Goal: Information Seeking & Learning: Learn about a topic

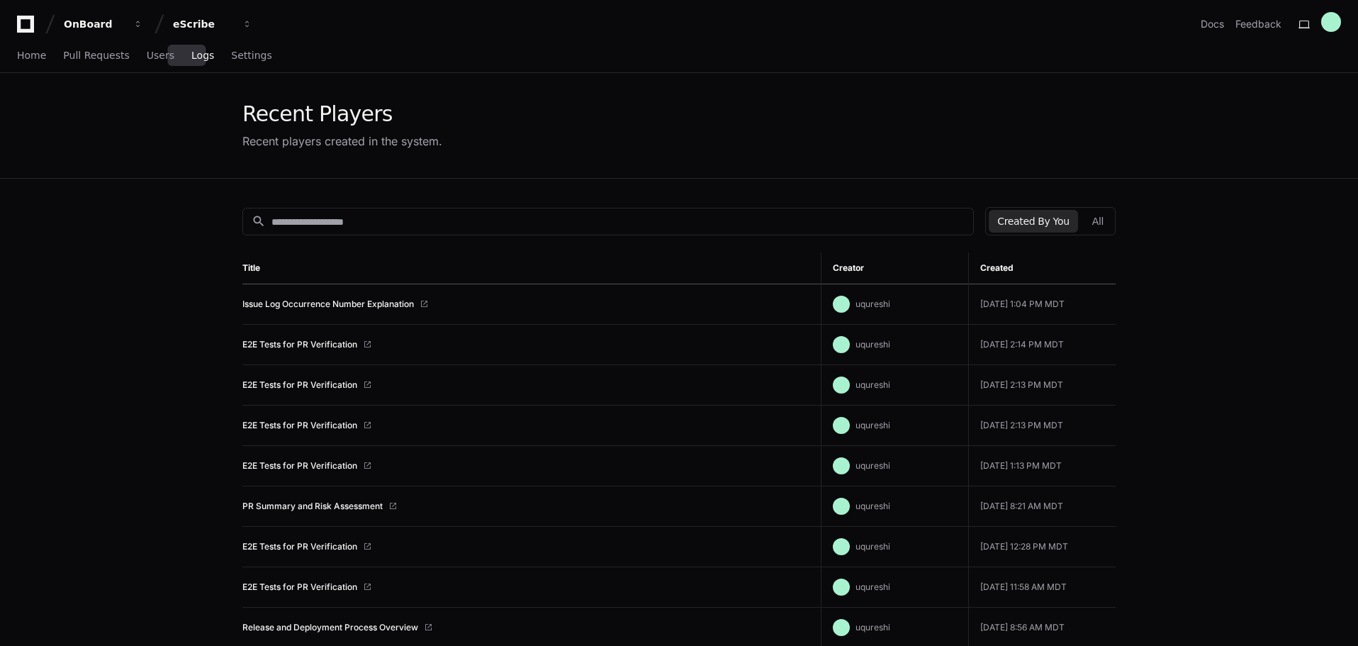
click at [191, 54] on span "Logs" at bounding box center [202, 55] width 23 height 9
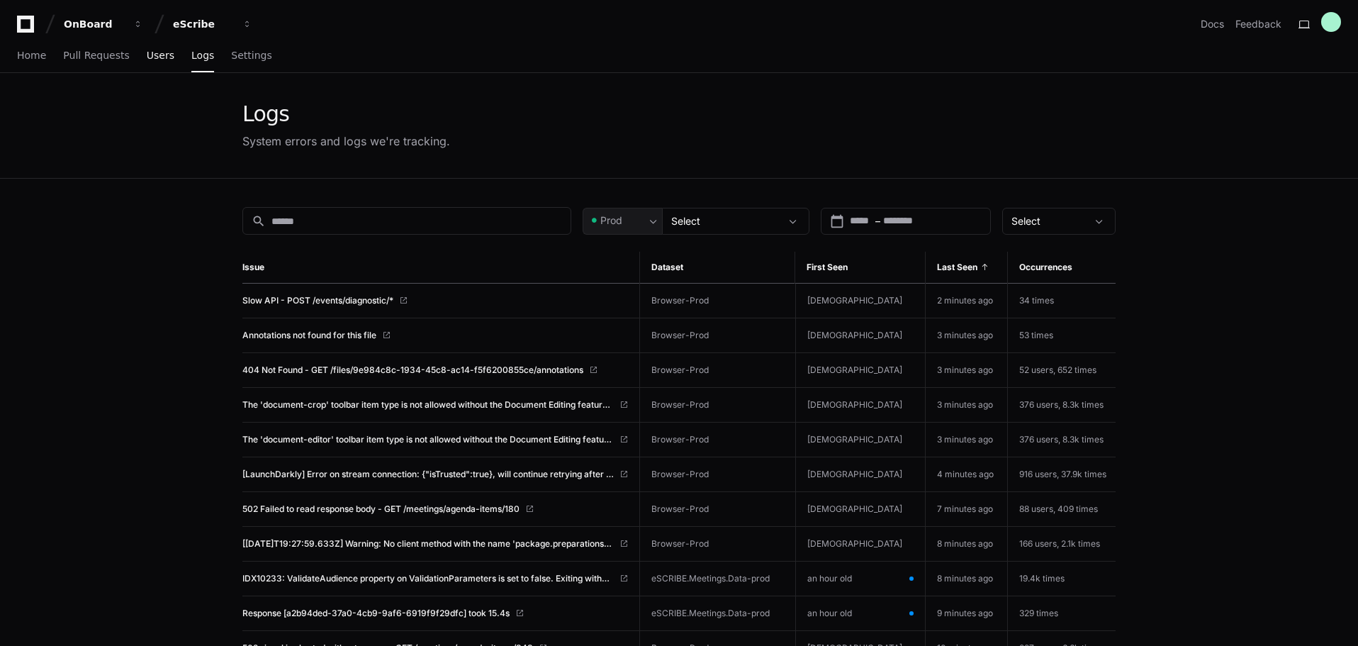
click at [159, 51] on span "Users" at bounding box center [161, 55] width 28 height 9
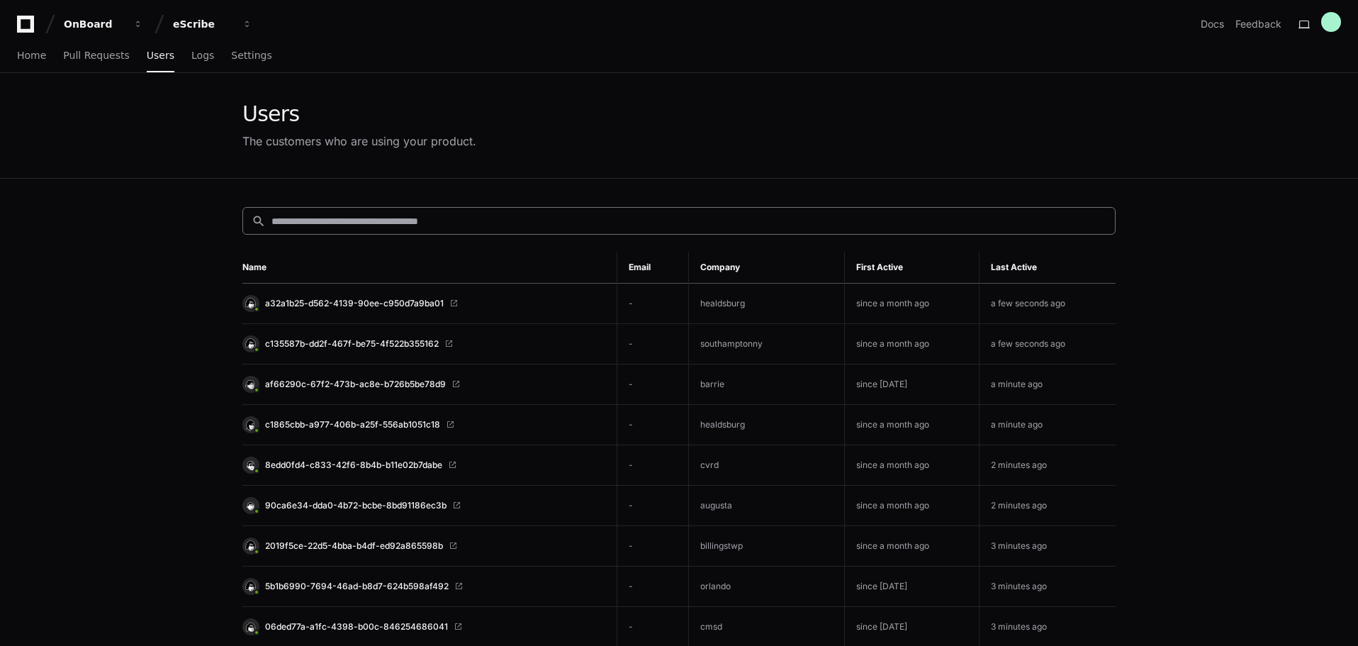
click at [665, 223] on input at bounding box center [688, 221] width 835 height 14
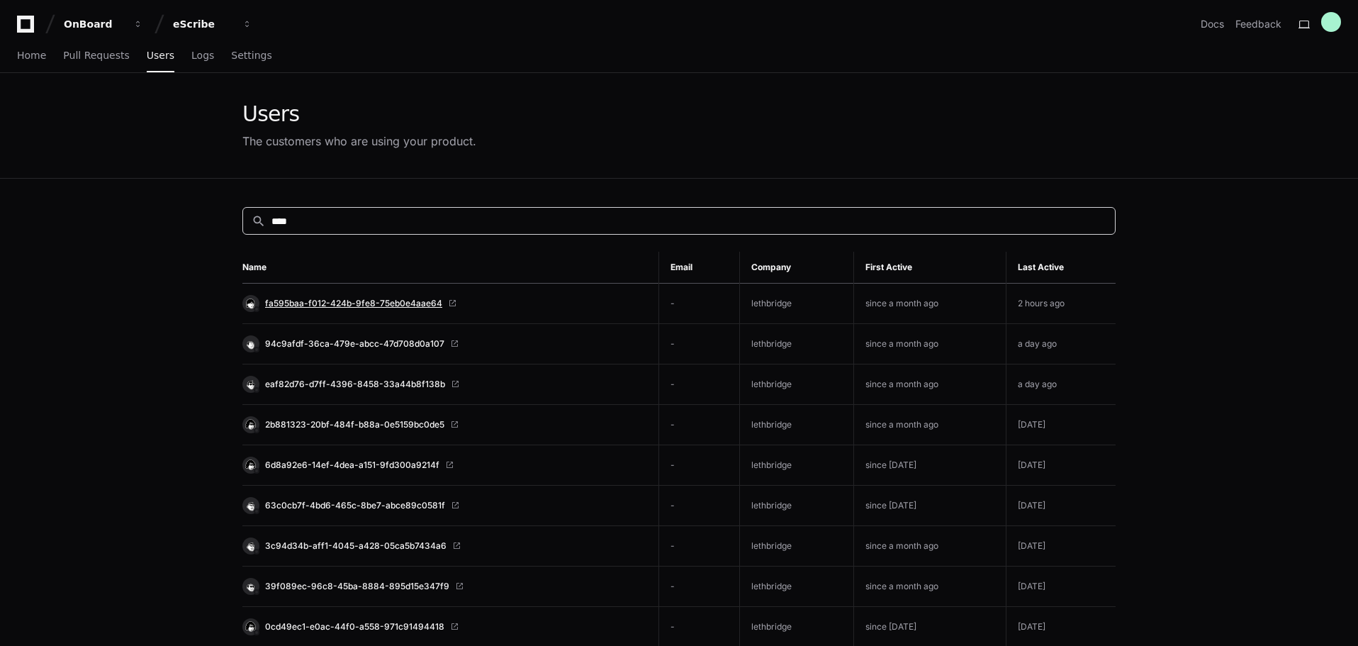
type input "****"
click at [419, 307] on span "fa595baa-f012-424b-9fe8-75eb0e4aae64" at bounding box center [353, 303] width 177 height 11
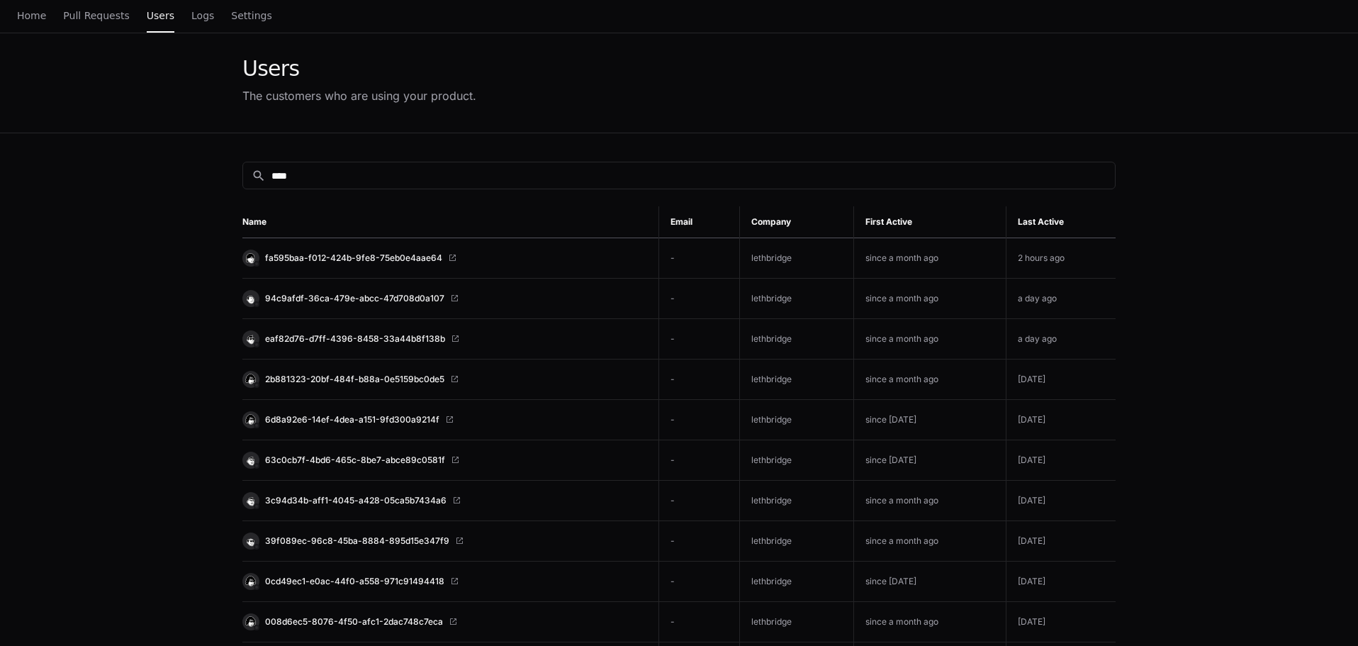
scroll to position [71, 0]
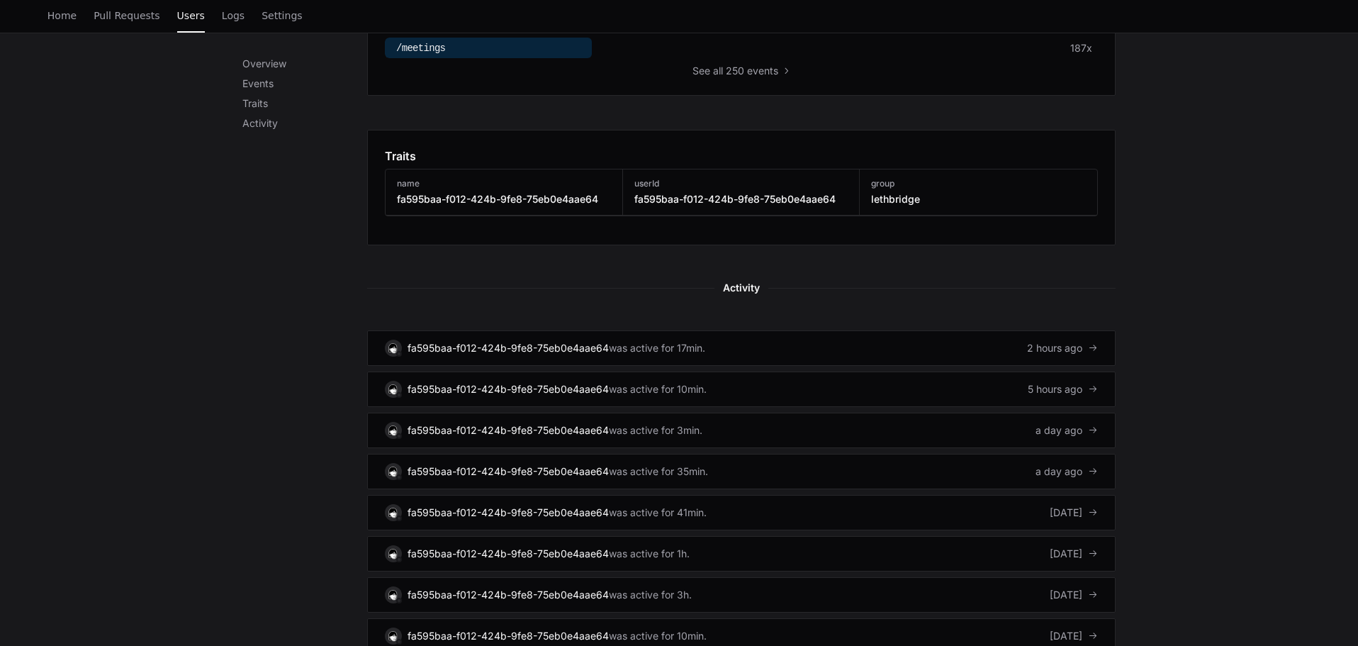
scroll to position [709, 0]
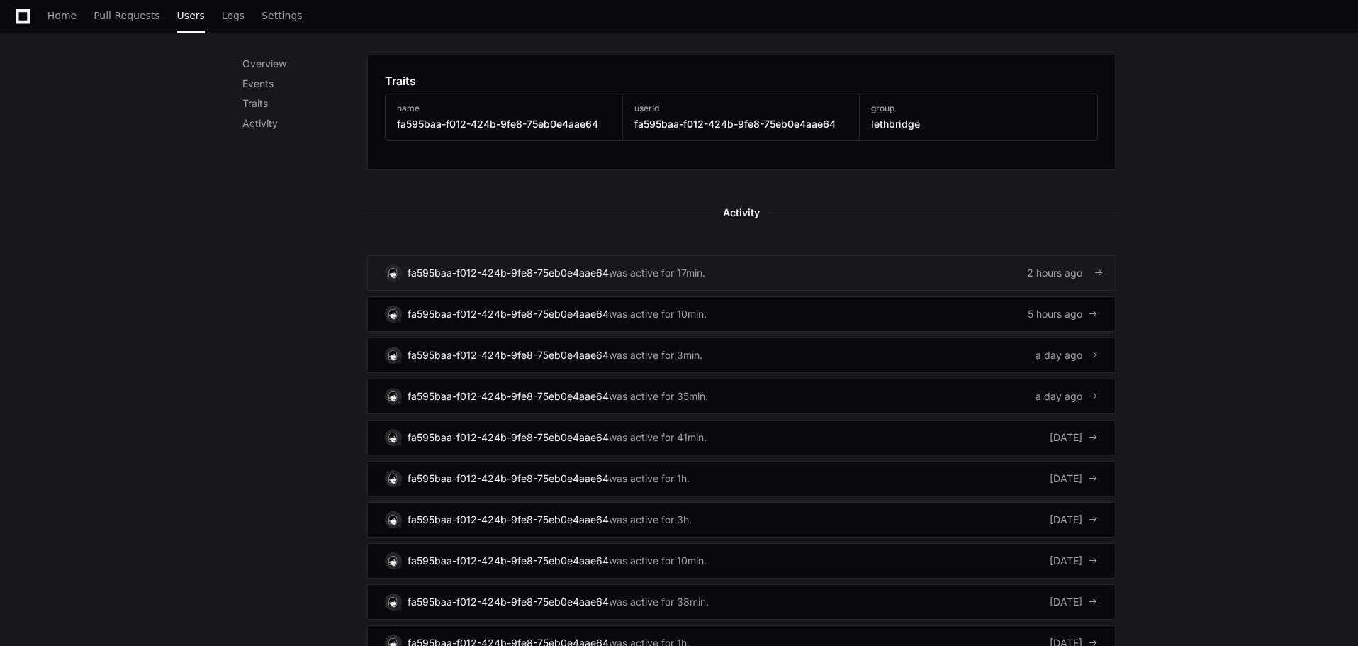
click at [581, 269] on div "fa595baa-f012-424b-9fe8-75eb0e4aae64" at bounding box center [507, 273] width 201 height 14
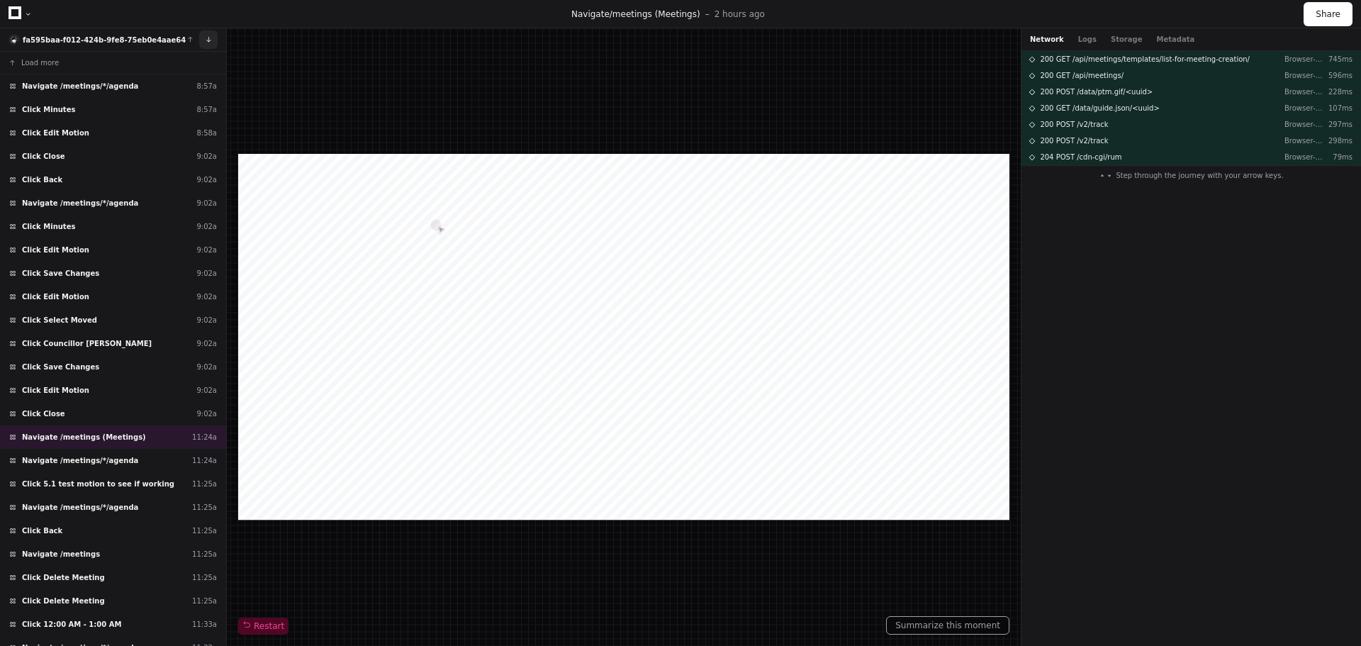
click at [208, 40] on button at bounding box center [208, 39] width 18 height 18
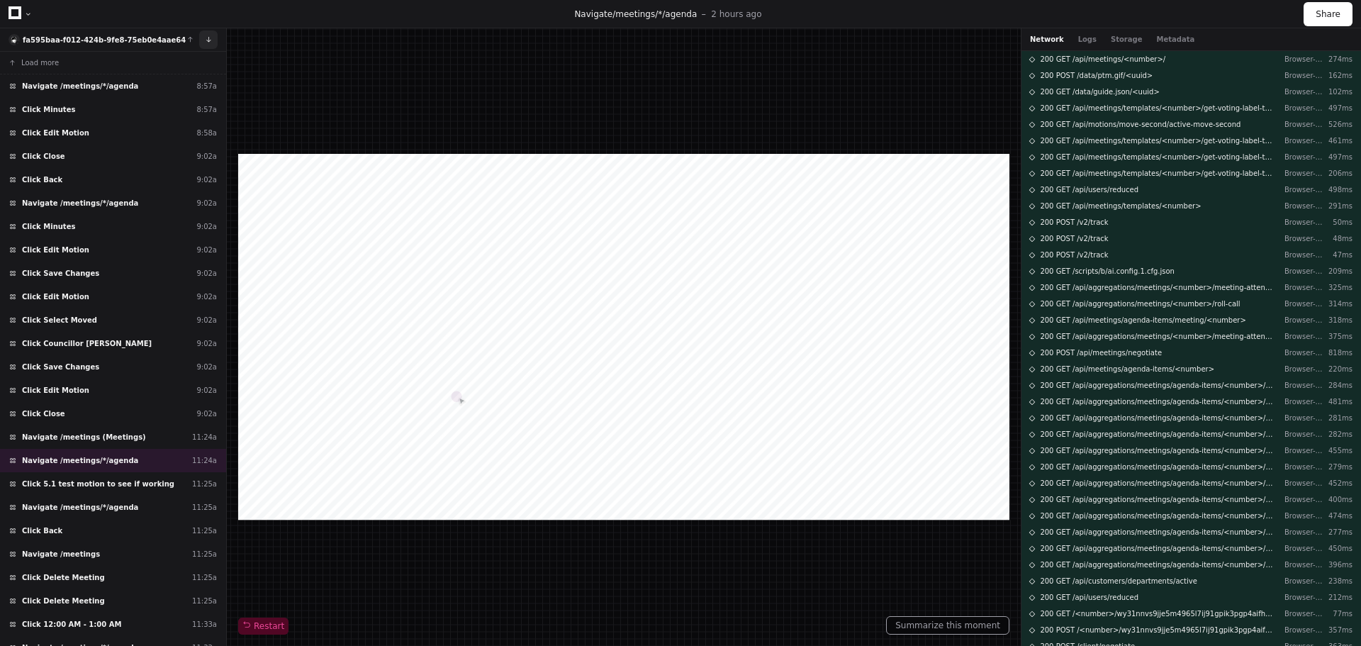
click at [208, 40] on button at bounding box center [208, 39] width 18 height 18
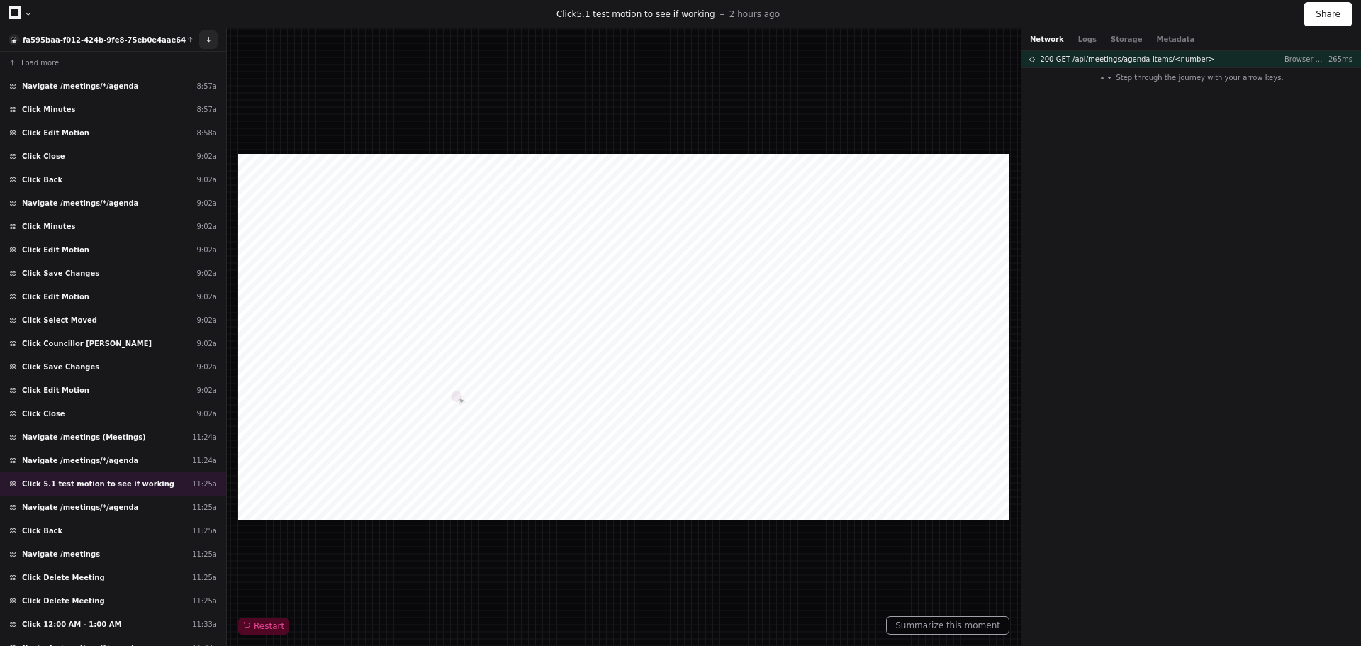
click at [208, 40] on button at bounding box center [208, 39] width 18 height 18
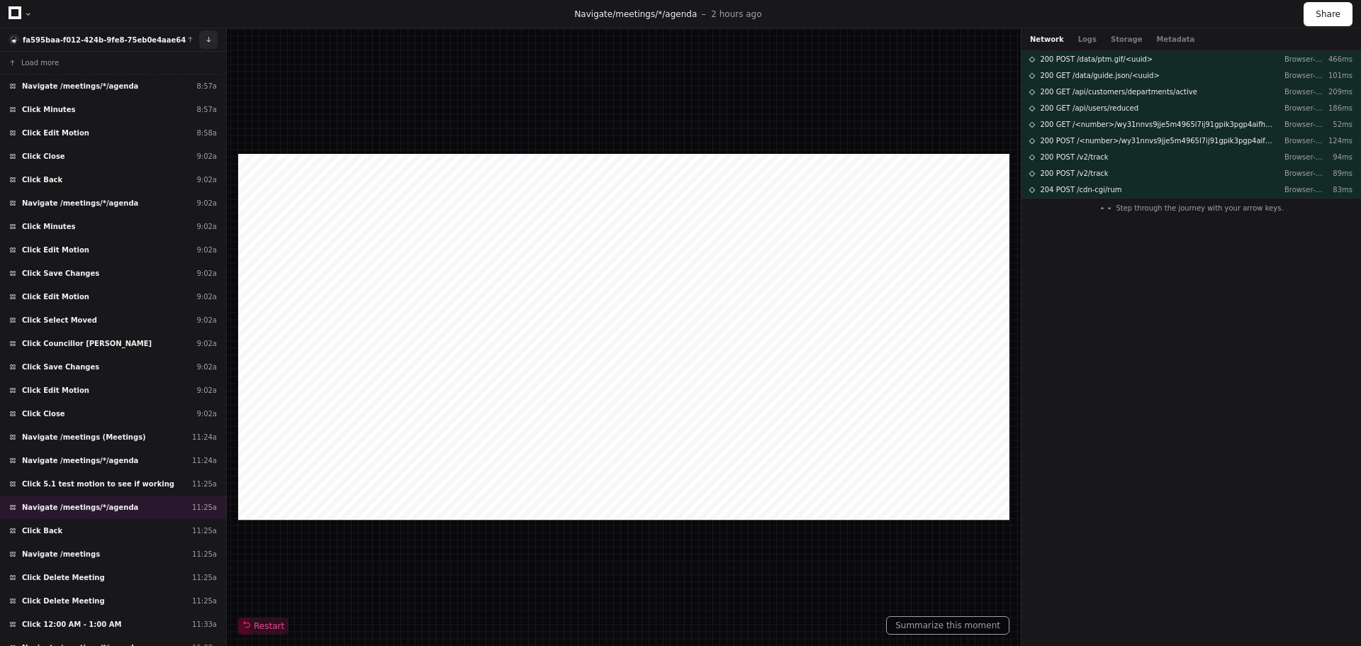
click at [208, 40] on button at bounding box center [208, 39] width 18 height 18
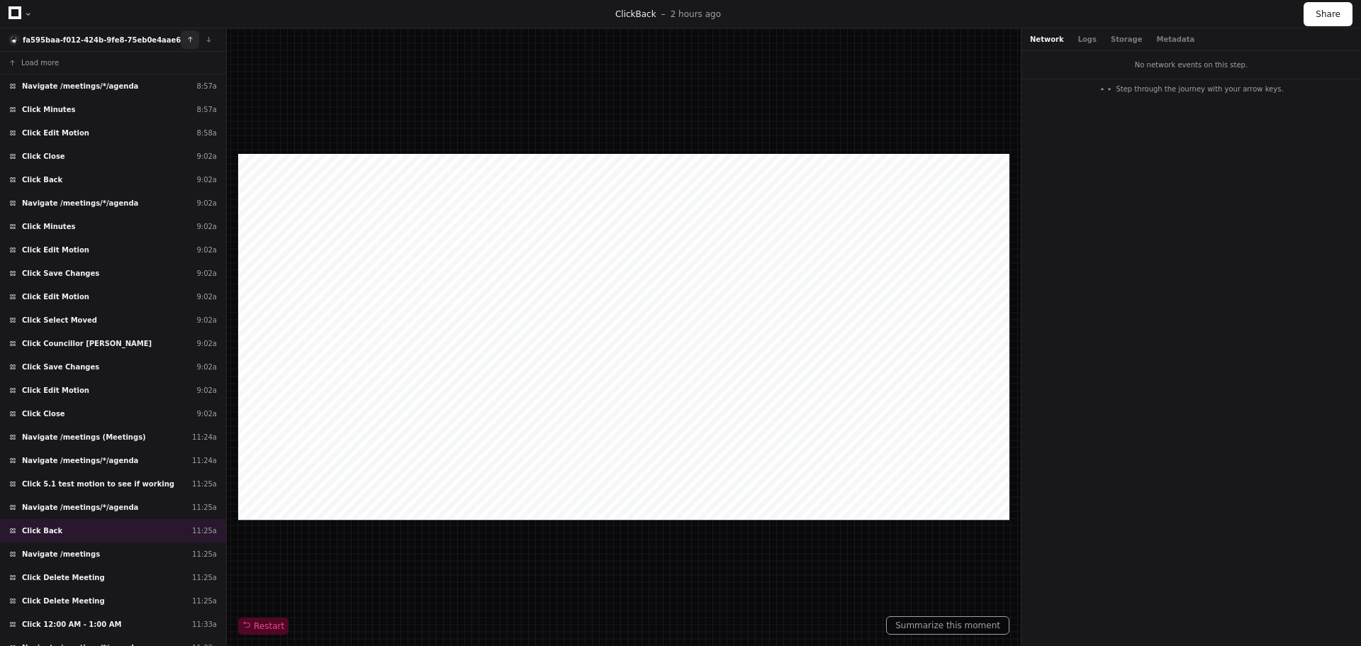
click at [191, 38] on button at bounding box center [190, 39] width 18 height 18
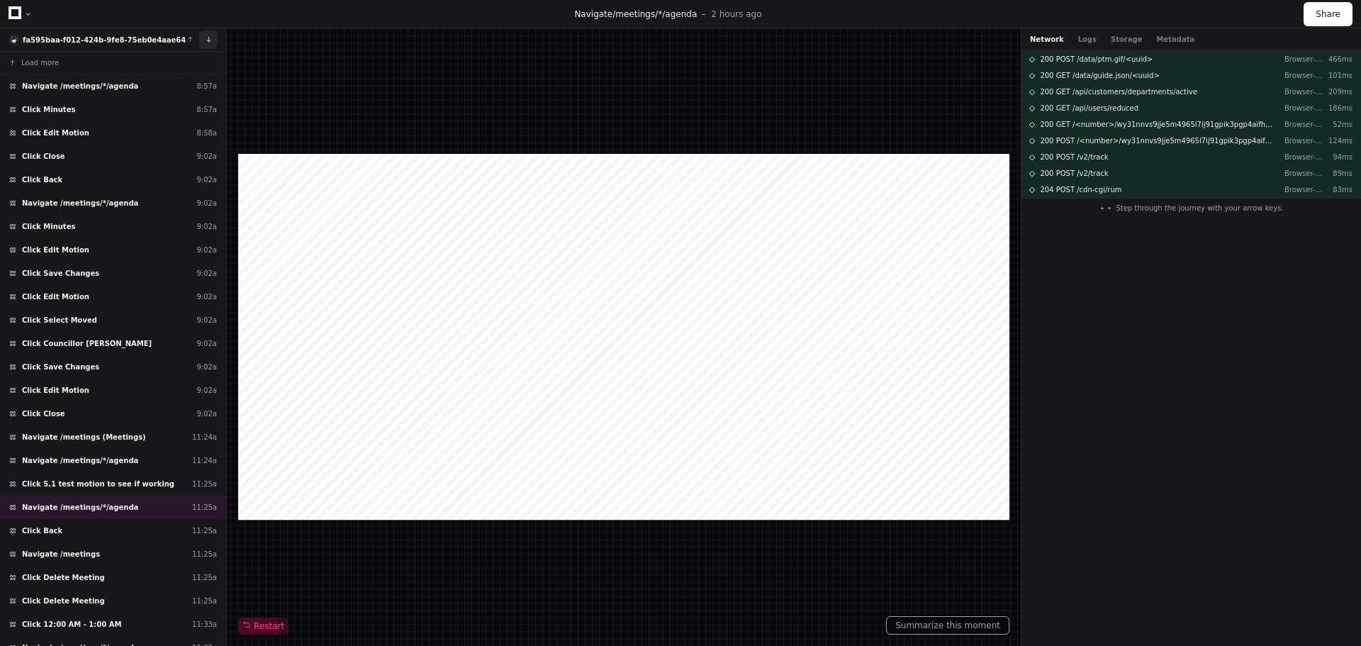
click at [205, 43] on button at bounding box center [208, 39] width 18 height 18
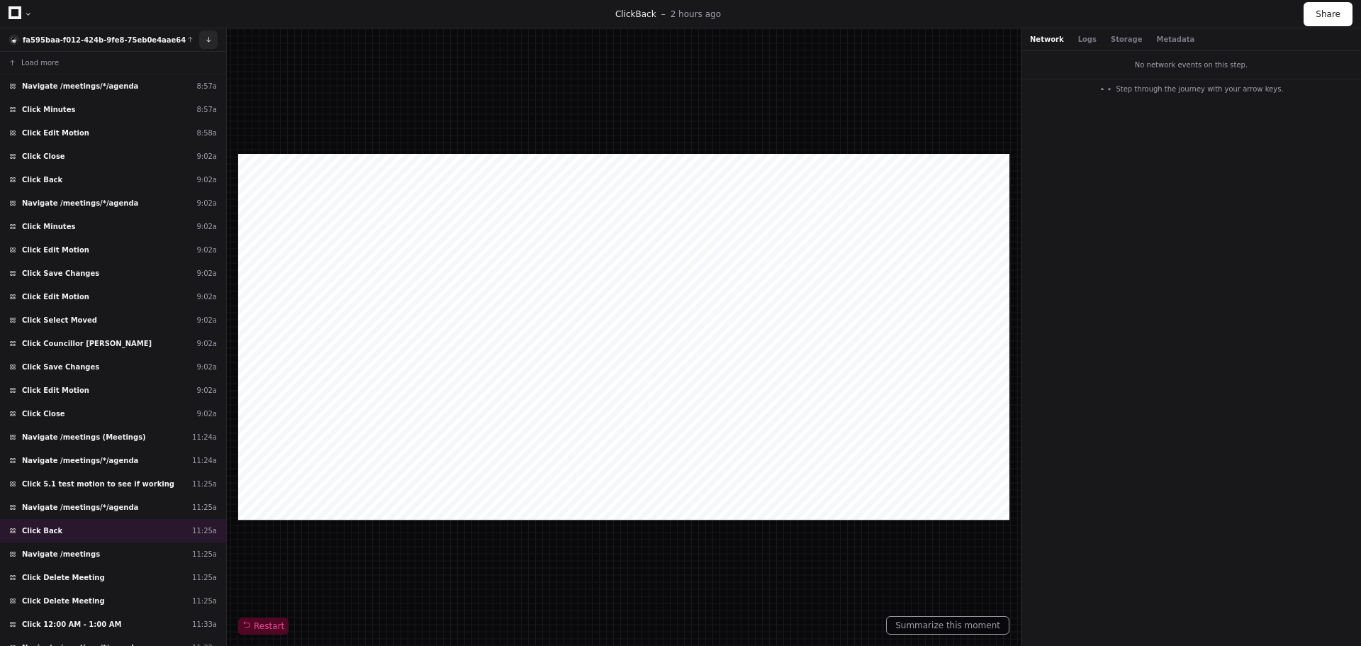
click at [205, 43] on button at bounding box center [208, 39] width 18 height 18
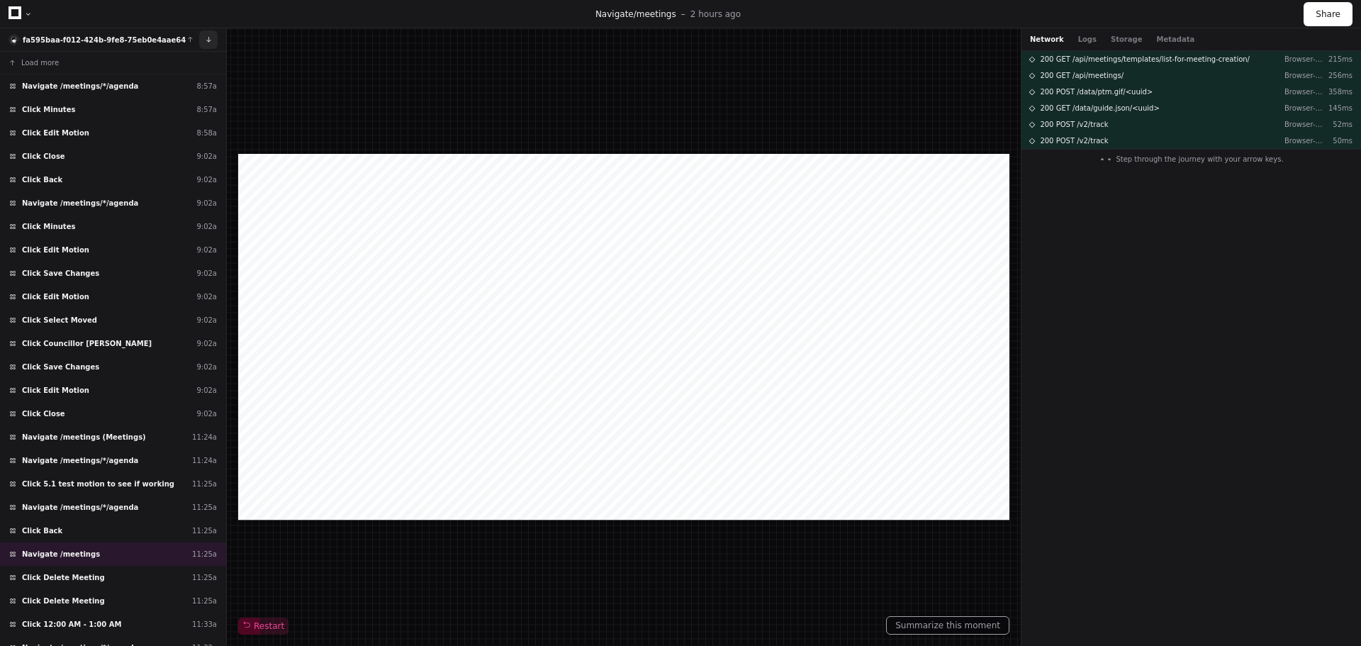
click at [205, 43] on button at bounding box center [208, 39] width 18 height 18
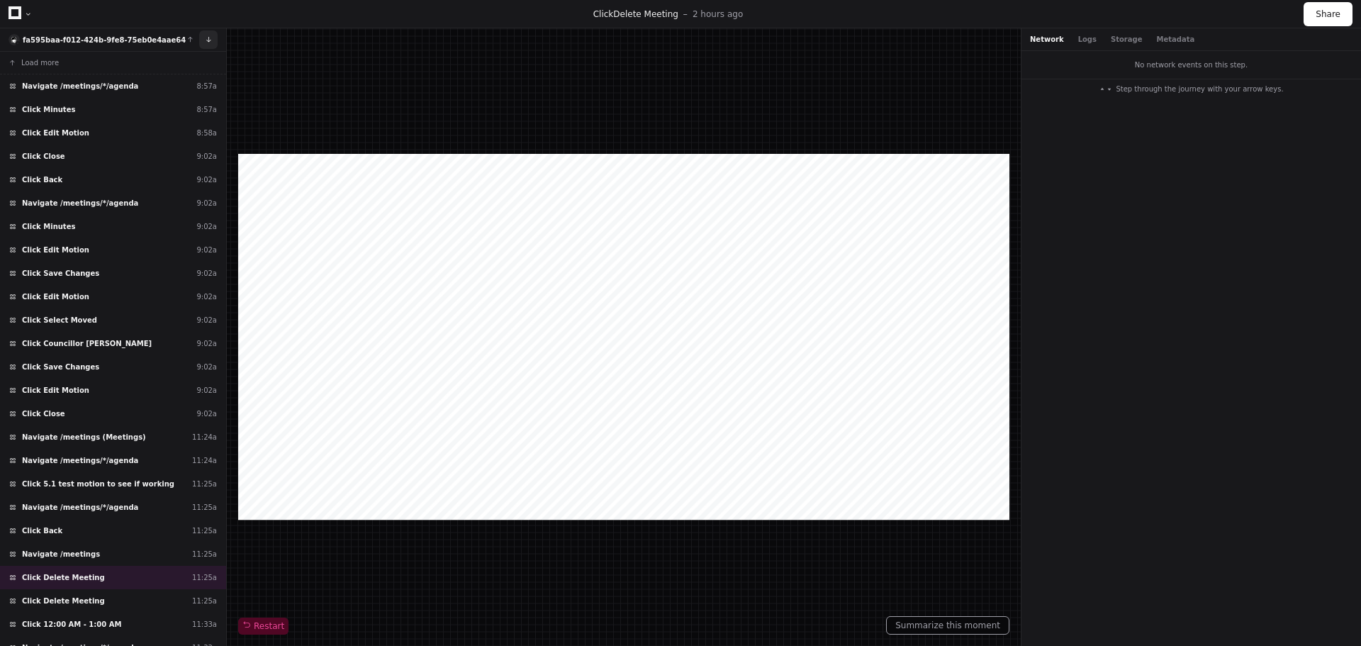
click at [205, 43] on button at bounding box center [208, 39] width 18 height 18
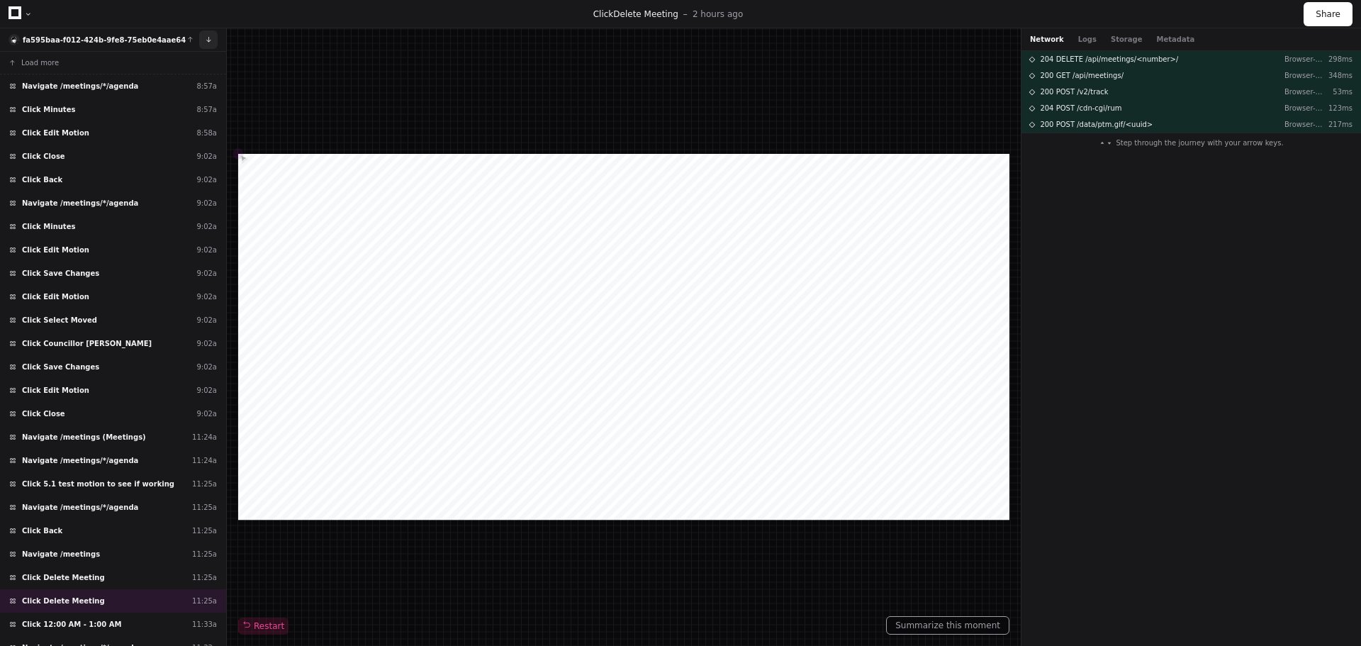
click at [205, 43] on button at bounding box center [208, 39] width 18 height 18
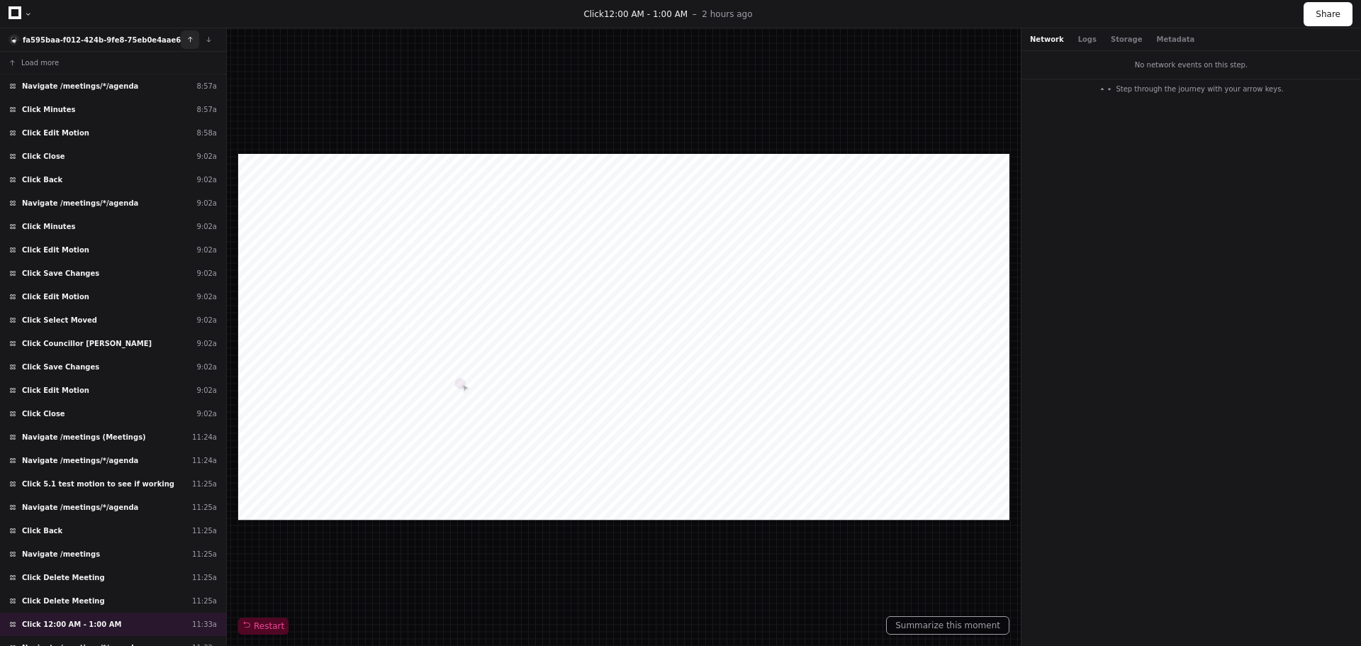
click at [193, 43] on button at bounding box center [190, 39] width 18 height 18
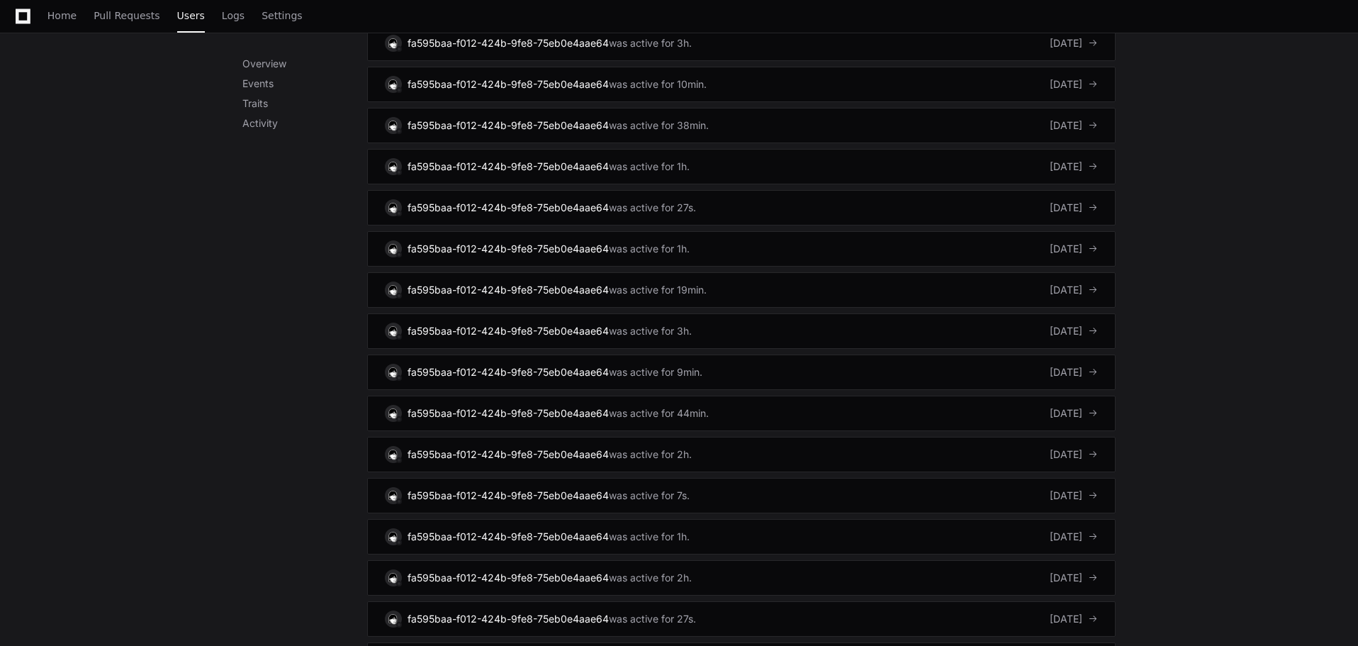
scroll to position [1169, 0]
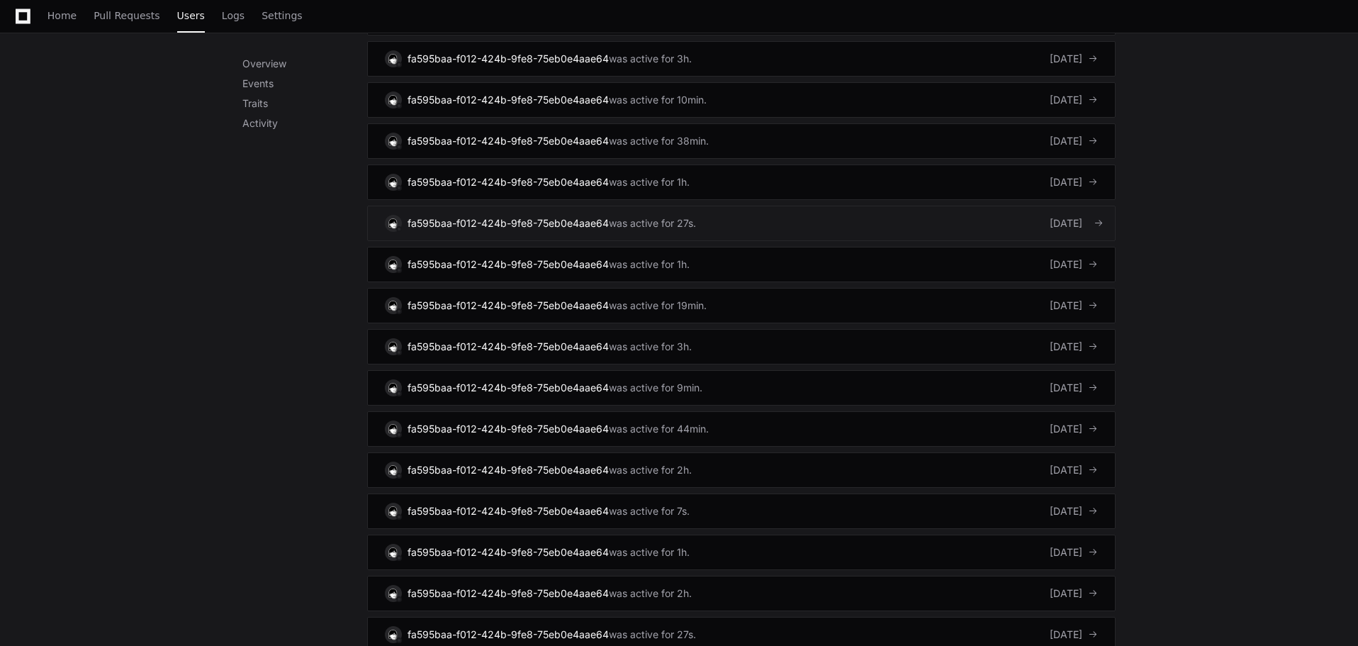
click at [529, 229] on div "fa595baa-f012-424b-9fe8-75eb0e4aae64" at bounding box center [507, 223] width 201 height 14
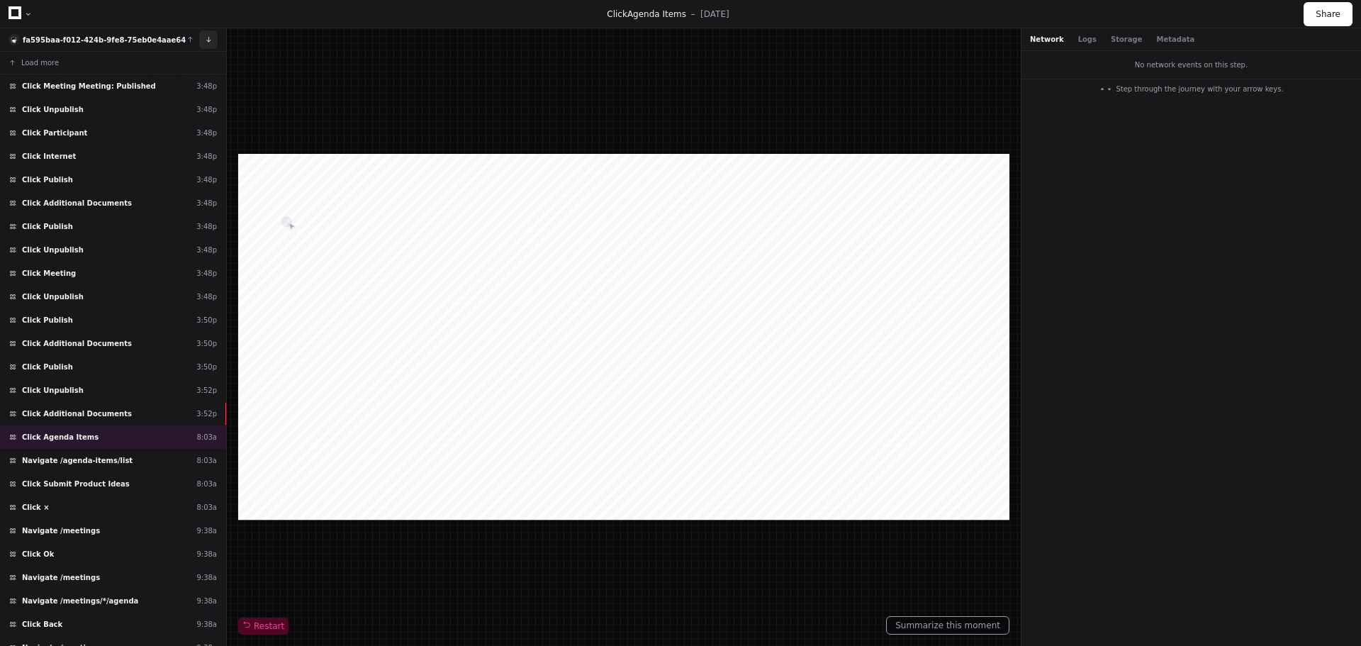
click at [214, 43] on button at bounding box center [208, 39] width 18 height 18
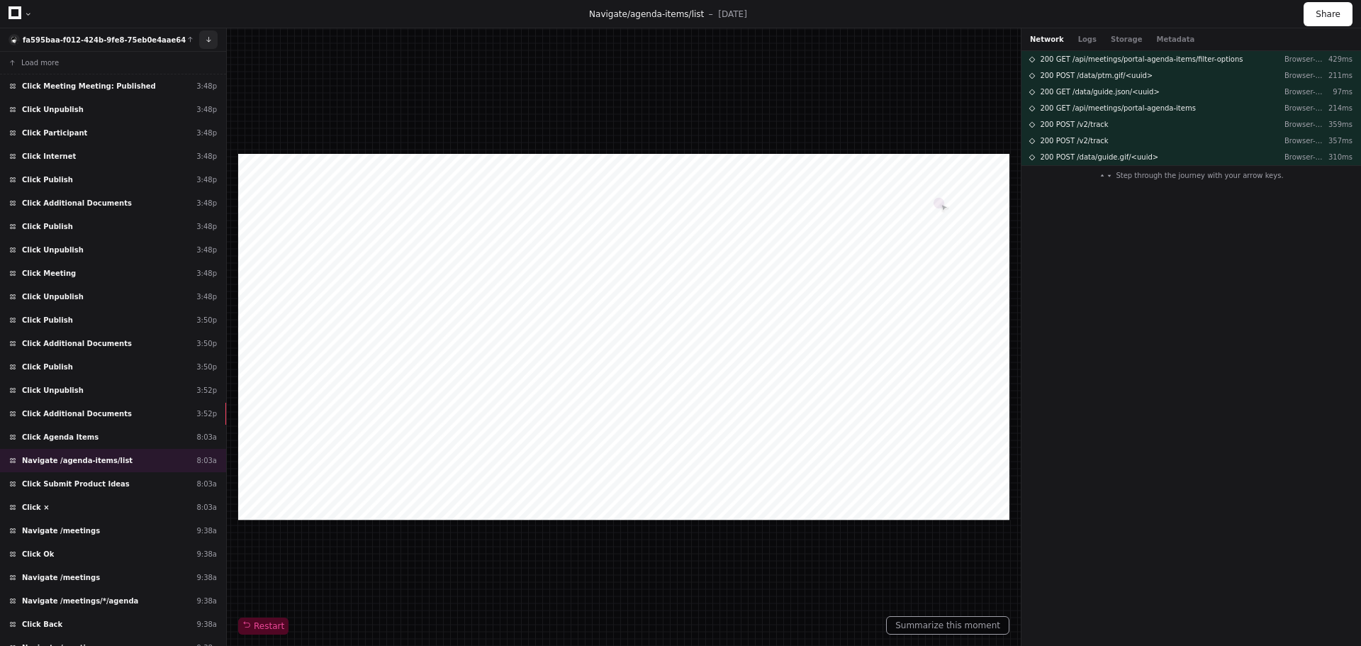
click at [214, 43] on button at bounding box center [208, 39] width 18 height 18
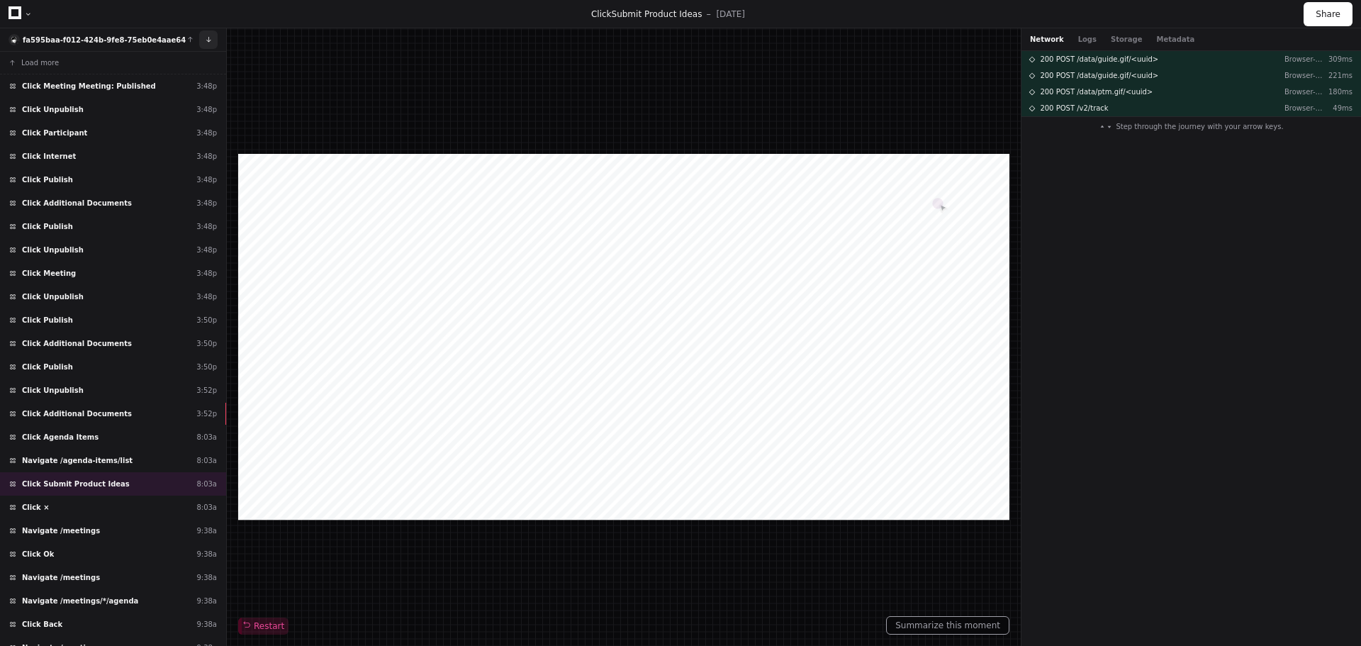
click at [214, 43] on button at bounding box center [208, 39] width 18 height 18
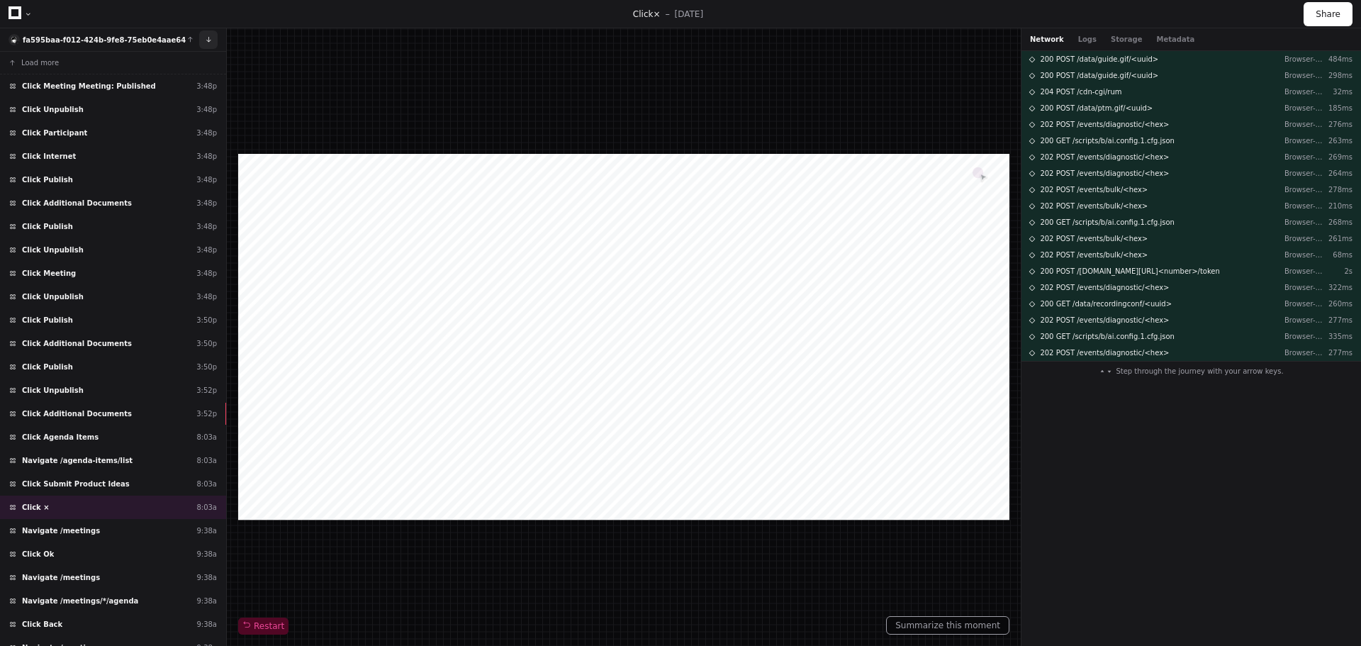
click at [214, 43] on button at bounding box center [208, 39] width 18 height 18
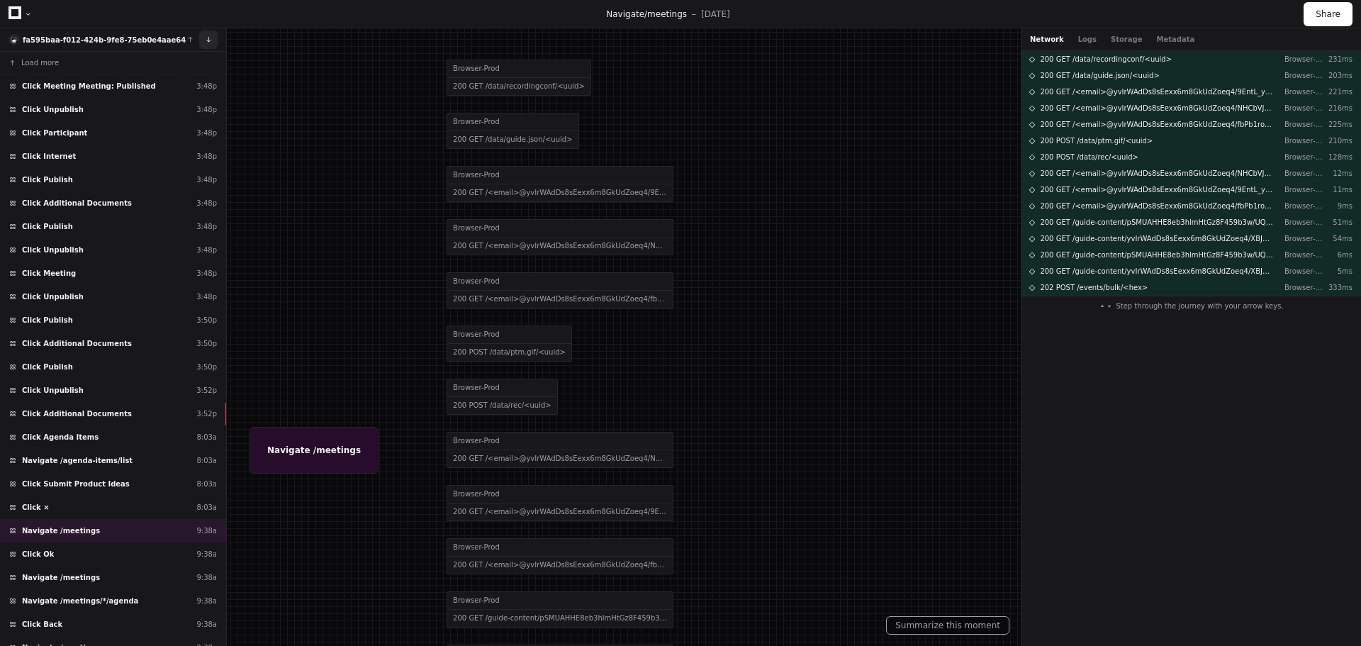
click at [214, 43] on button at bounding box center [208, 39] width 18 height 18
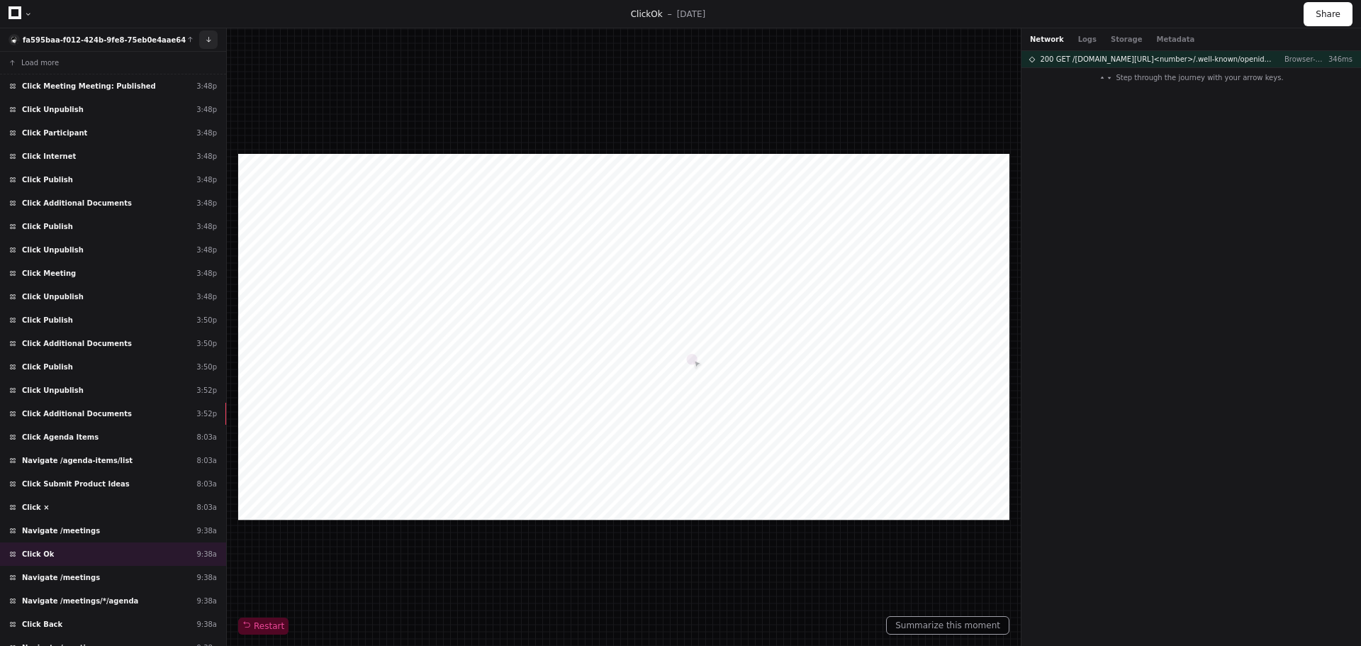
click at [208, 36] on button at bounding box center [208, 39] width 18 height 18
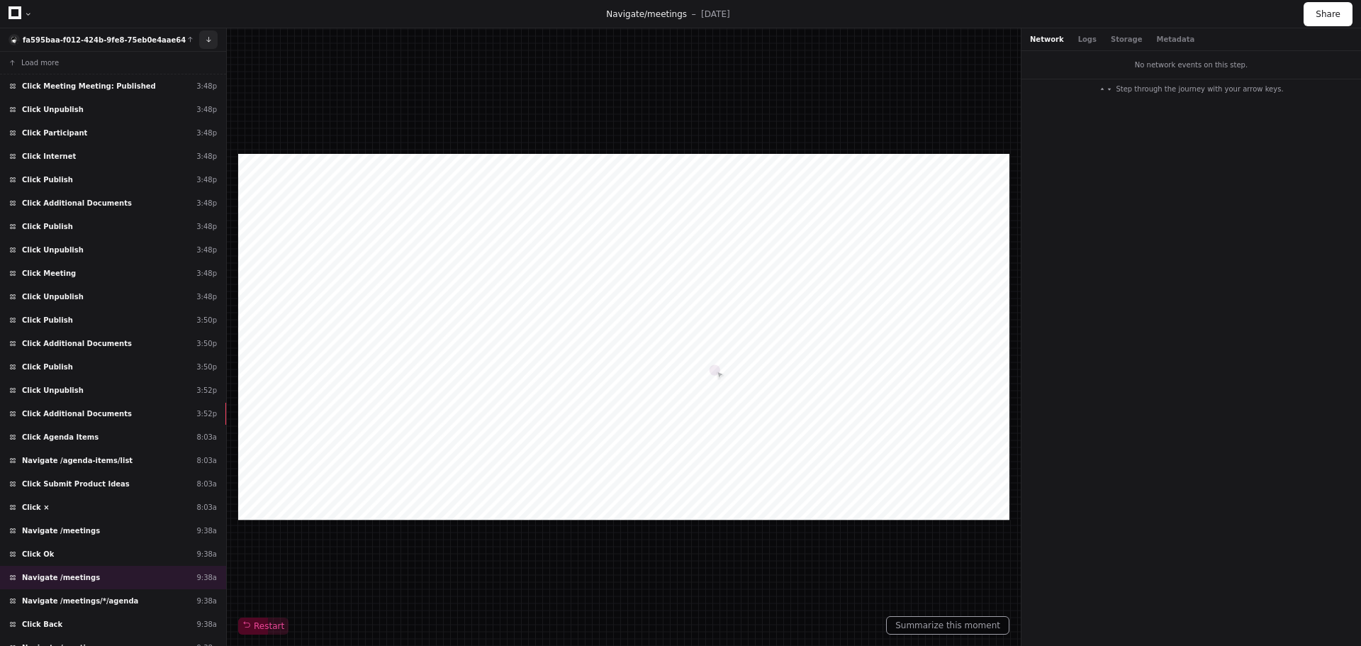
click at [208, 36] on button at bounding box center [208, 39] width 18 height 18
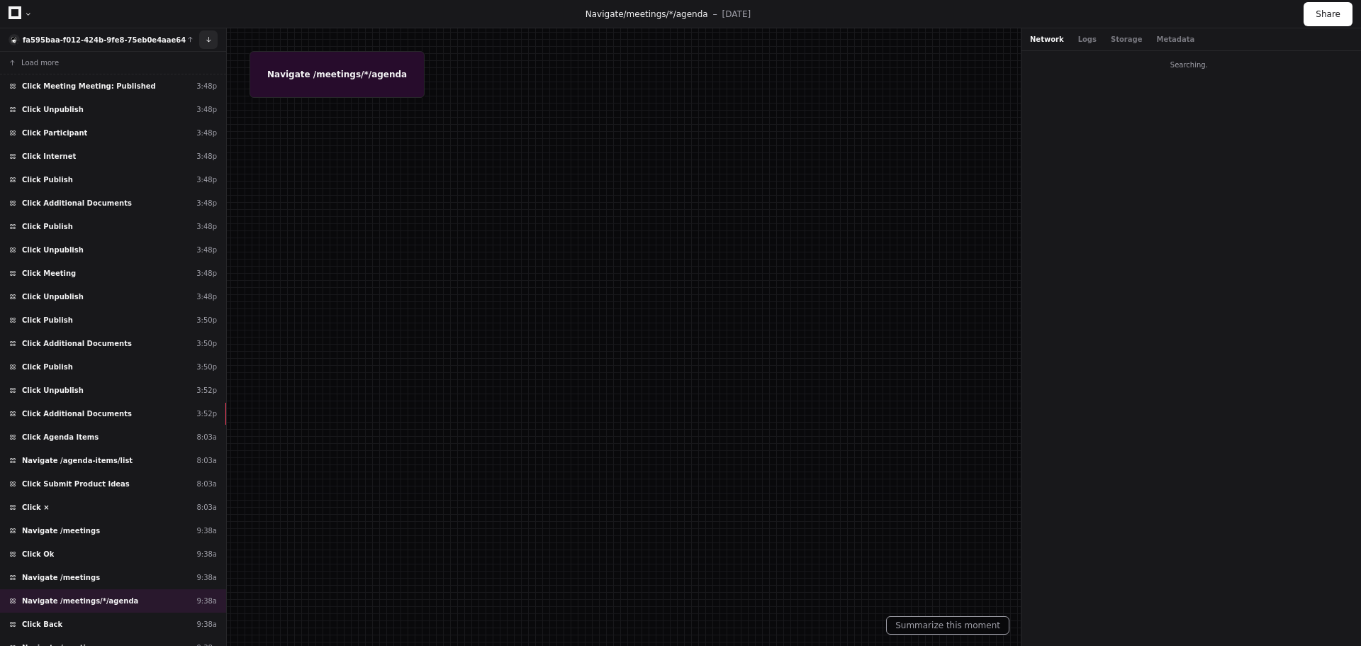
click at [208, 36] on button at bounding box center [208, 39] width 18 height 18
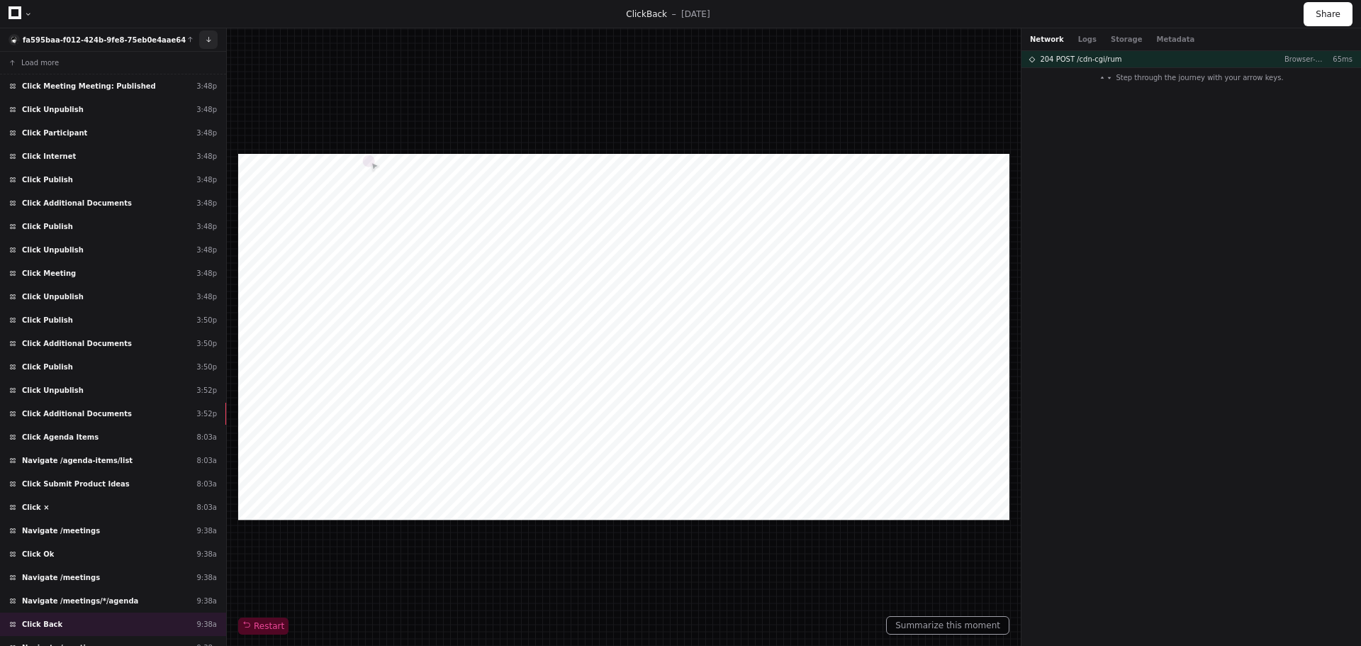
click at [208, 36] on button at bounding box center [208, 39] width 18 height 18
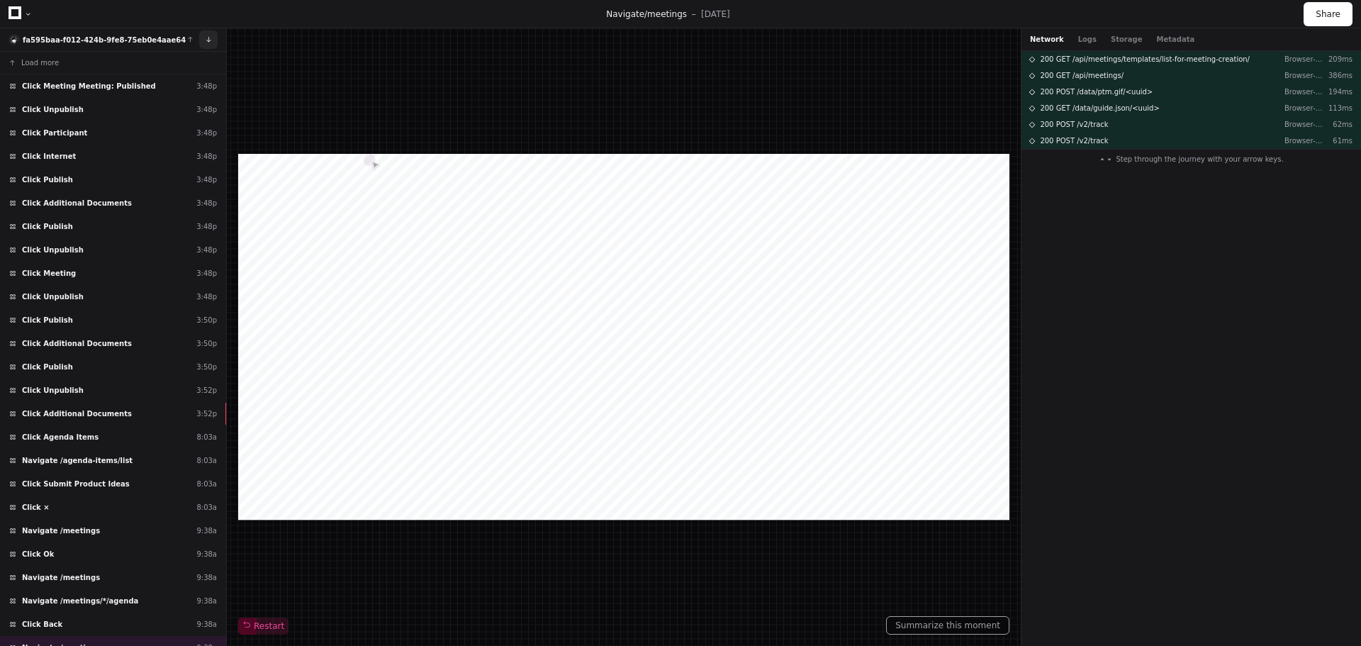
click at [208, 36] on button at bounding box center [208, 39] width 18 height 18
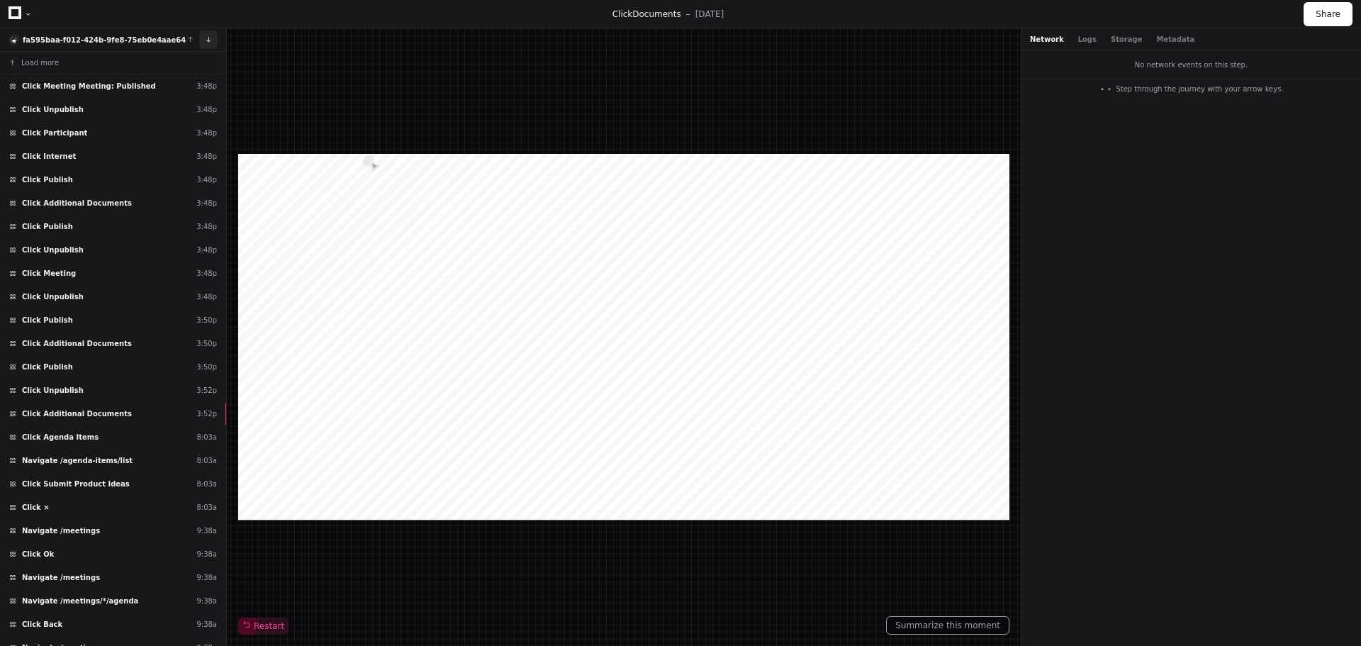
click at [208, 36] on button at bounding box center [208, 39] width 18 height 18
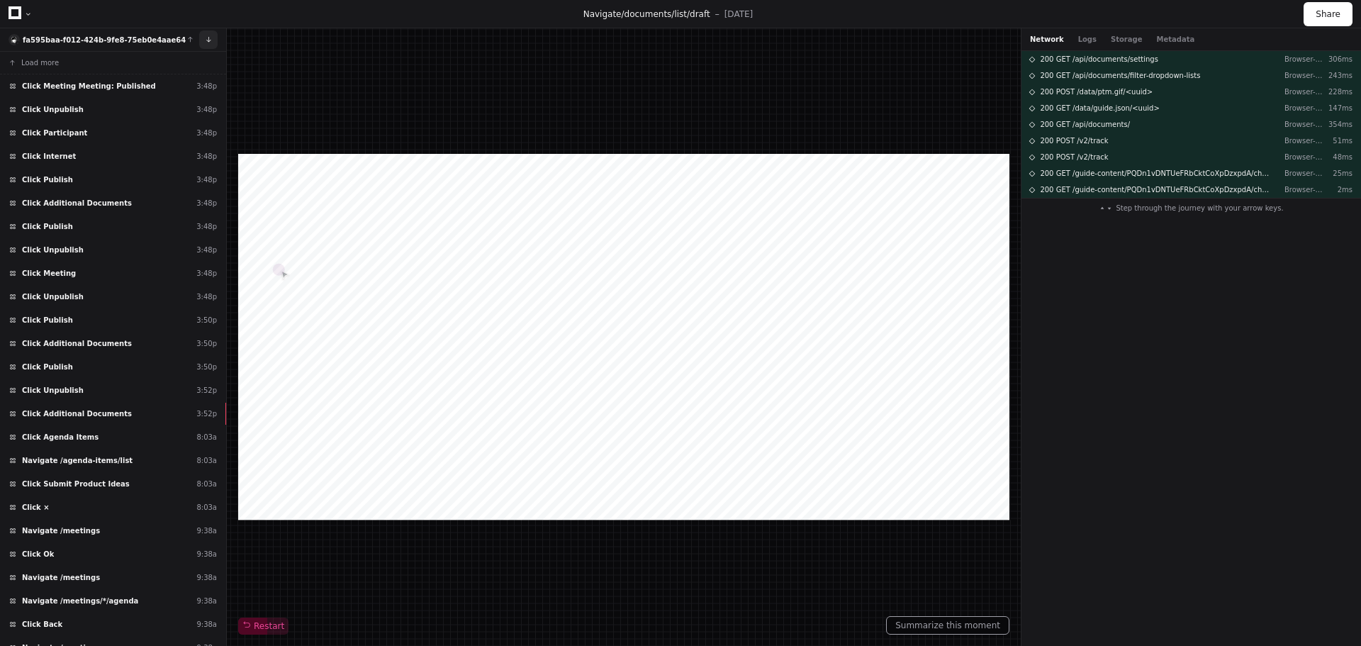
click at [208, 36] on button at bounding box center [208, 39] width 18 height 18
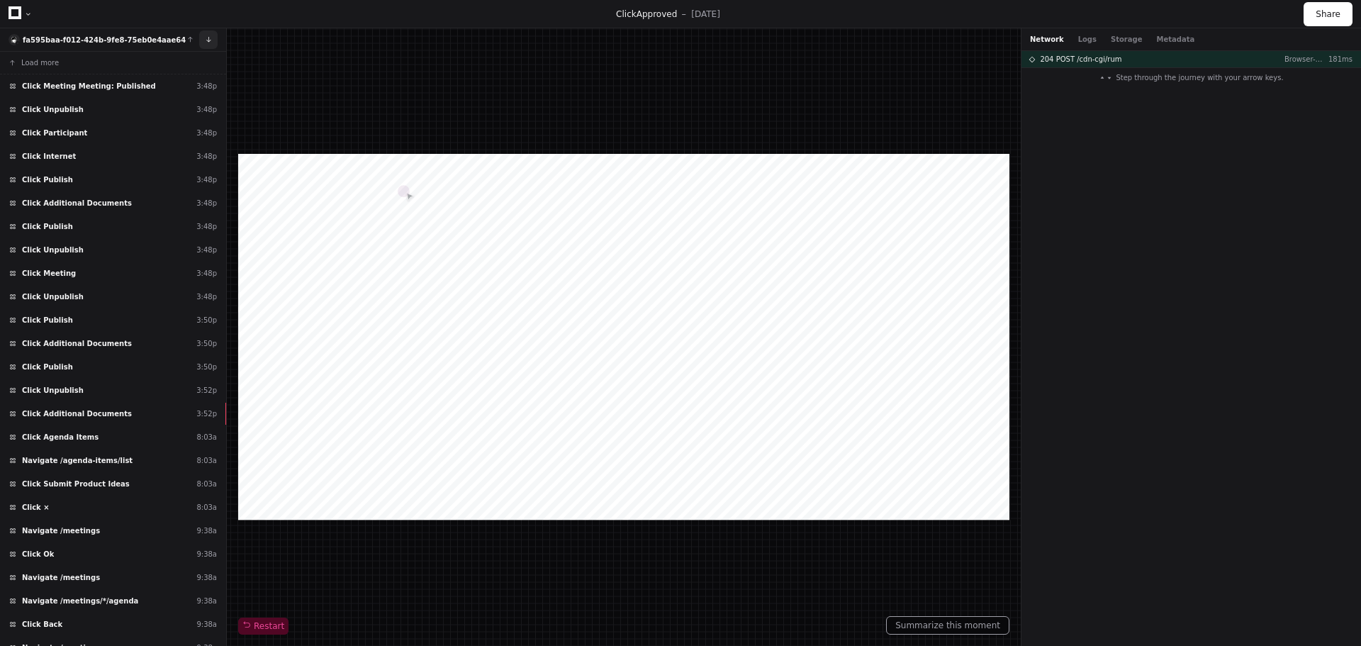
click at [208, 36] on button at bounding box center [208, 39] width 18 height 18
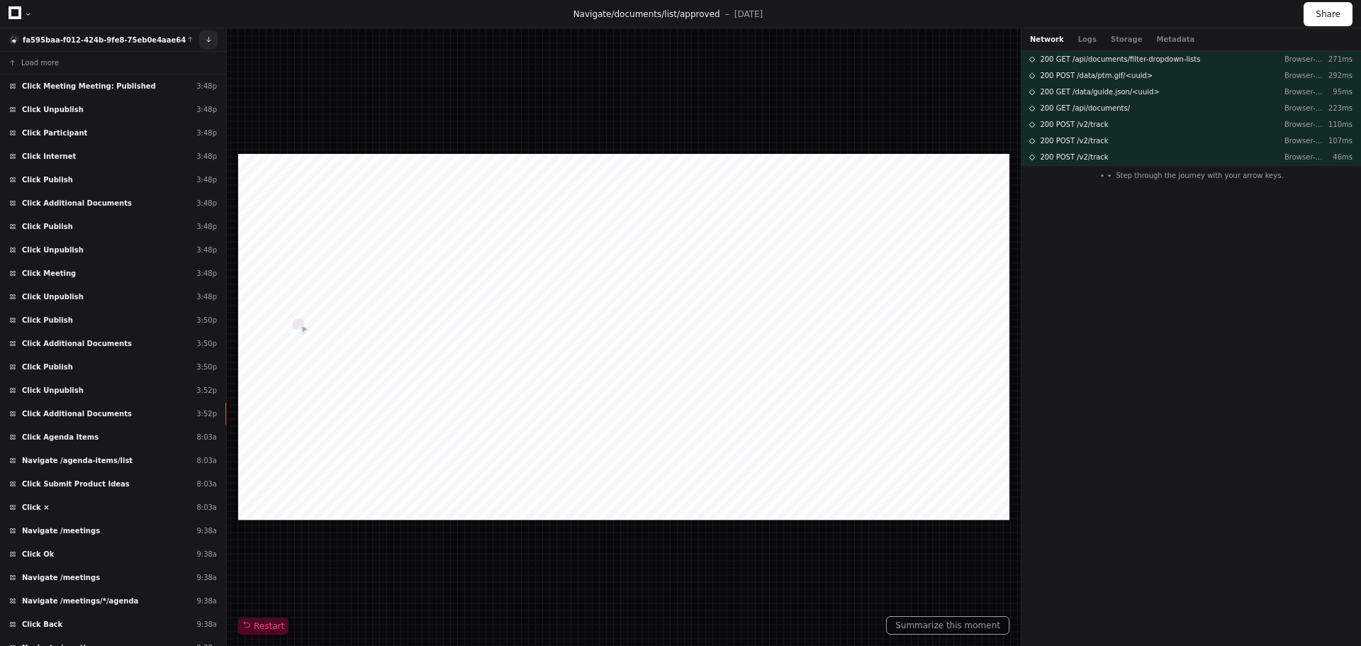
click at [208, 36] on button at bounding box center [208, 39] width 18 height 18
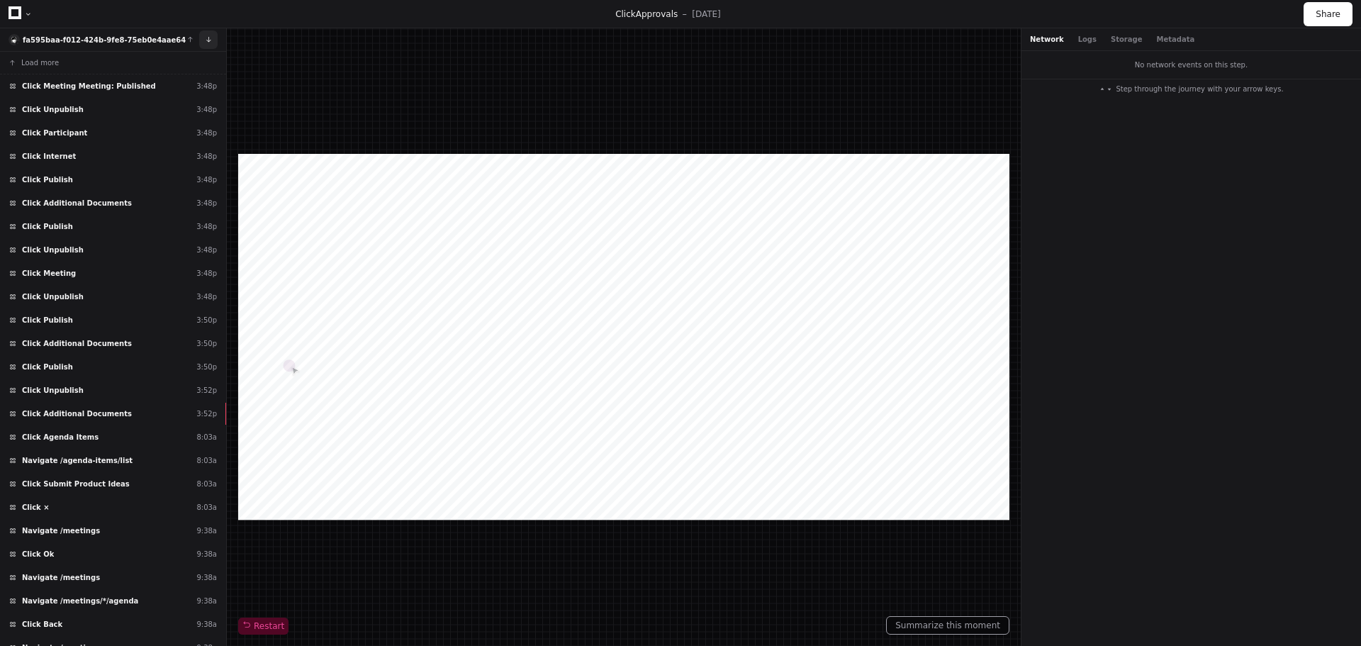
click at [208, 36] on button at bounding box center [208, 39] width 18 height 18
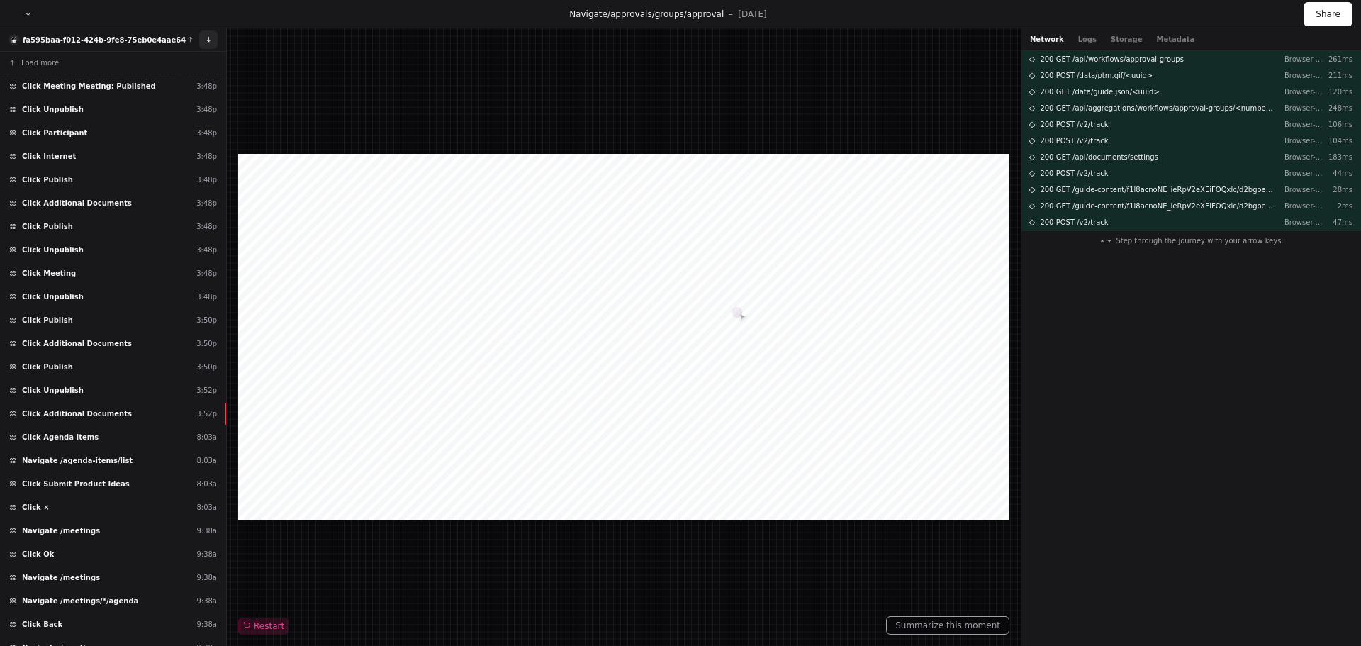
click at [208, 36] on button at bounding box center [208, 39] width 18 height 18
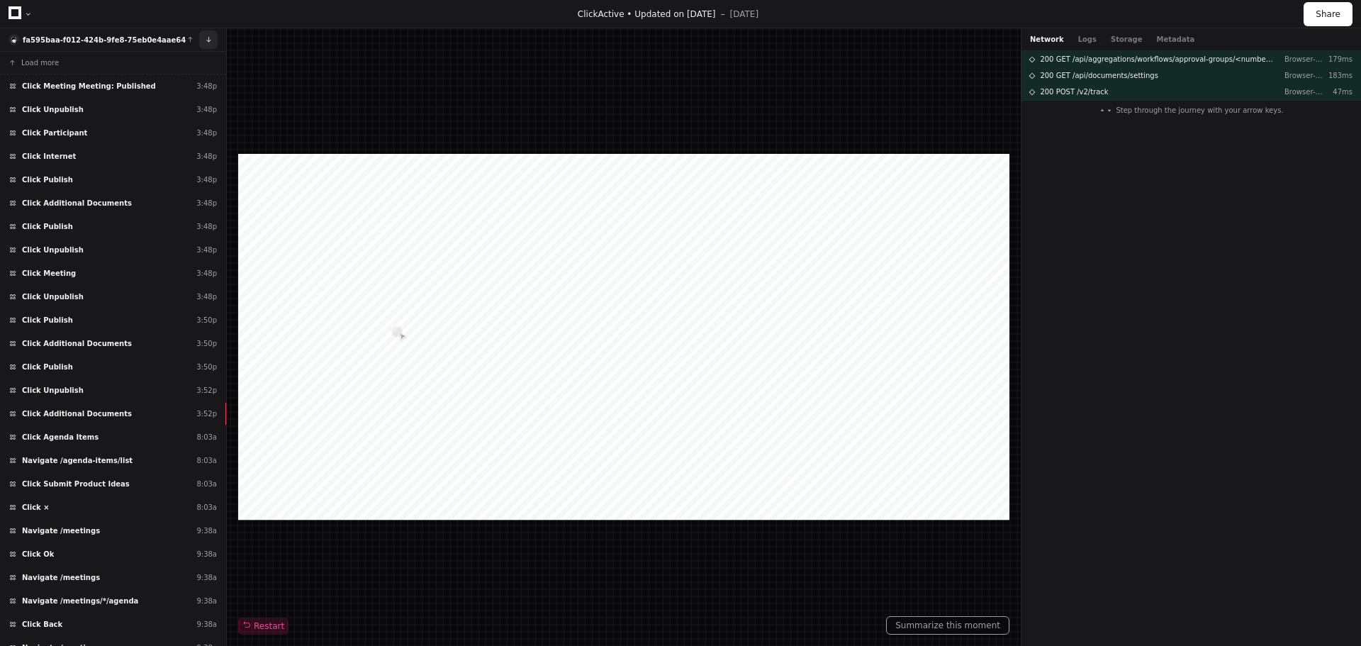
click at [208, 36] on button at bounding box center [208, 39] width 18 height 18
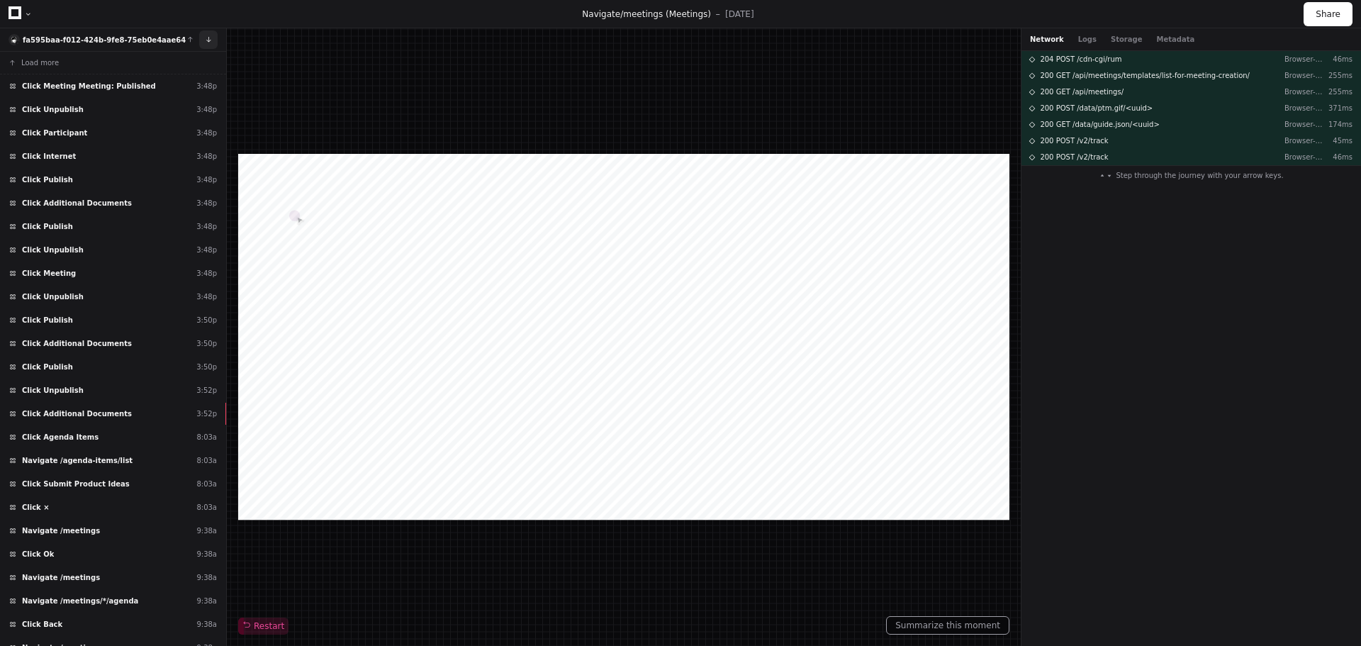
click at [208, 36] on button at bounding box center [208, 39] width 18 height 18
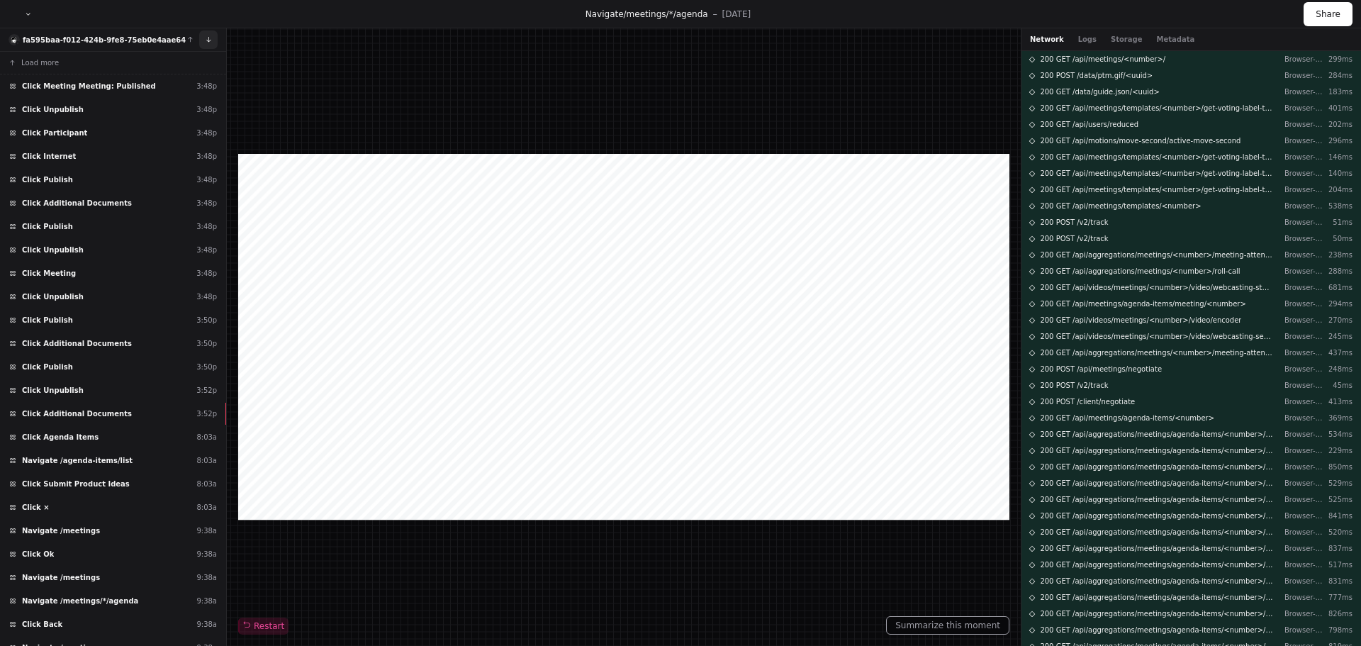
click at [208, 36] on button at bounding box center [208, 39] width 18 height 18
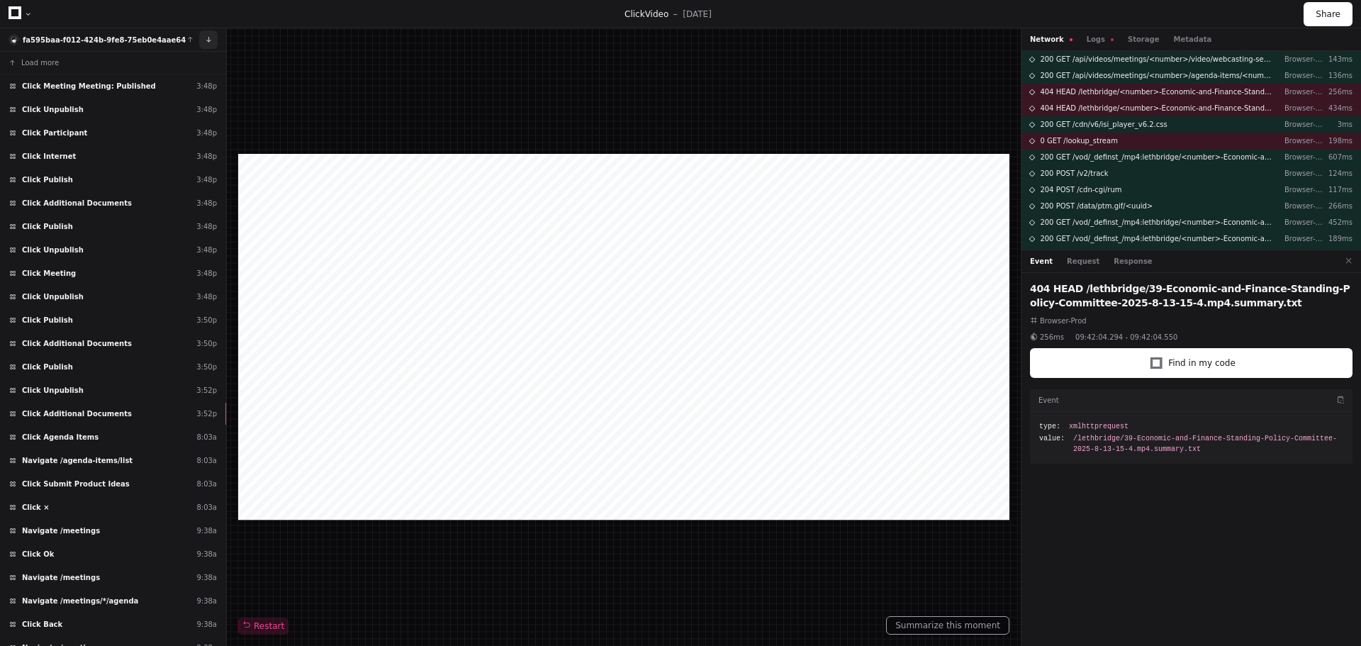
click at [208, 36] on button at bounding box center [208, 39] width 18 height 18
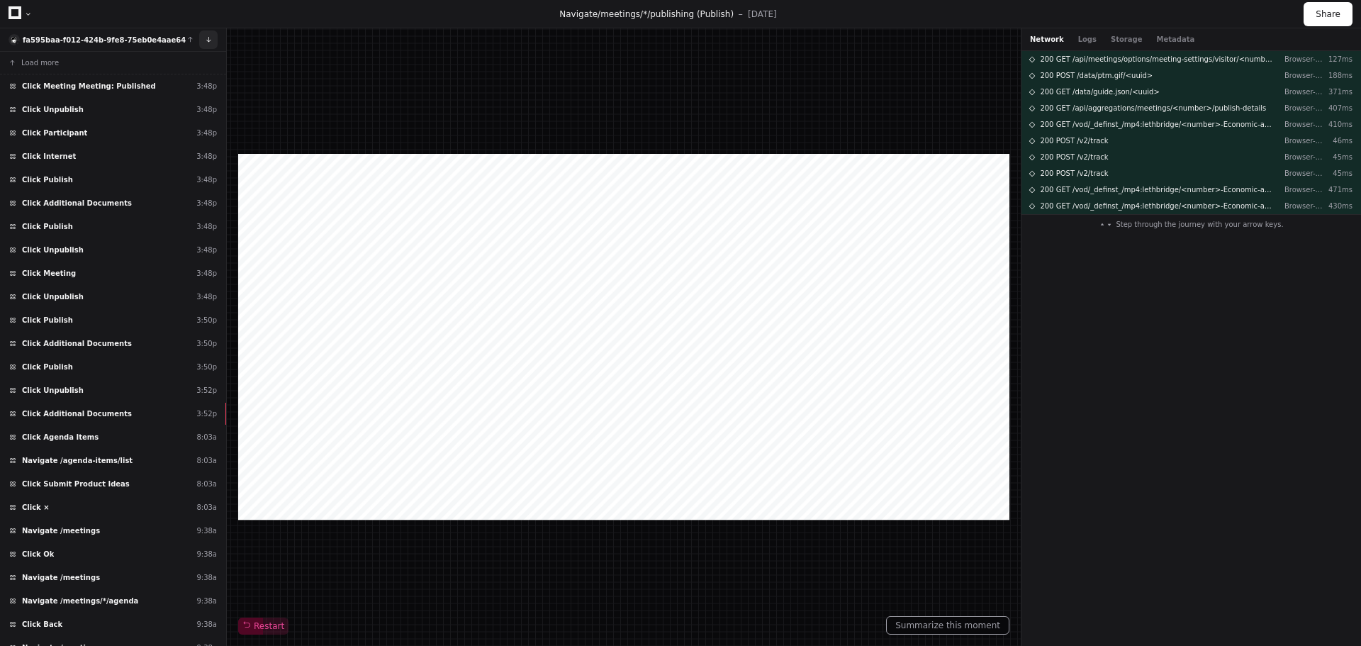
click at [208, 36] on button at bounding box center [208, 39] width 18 height 18
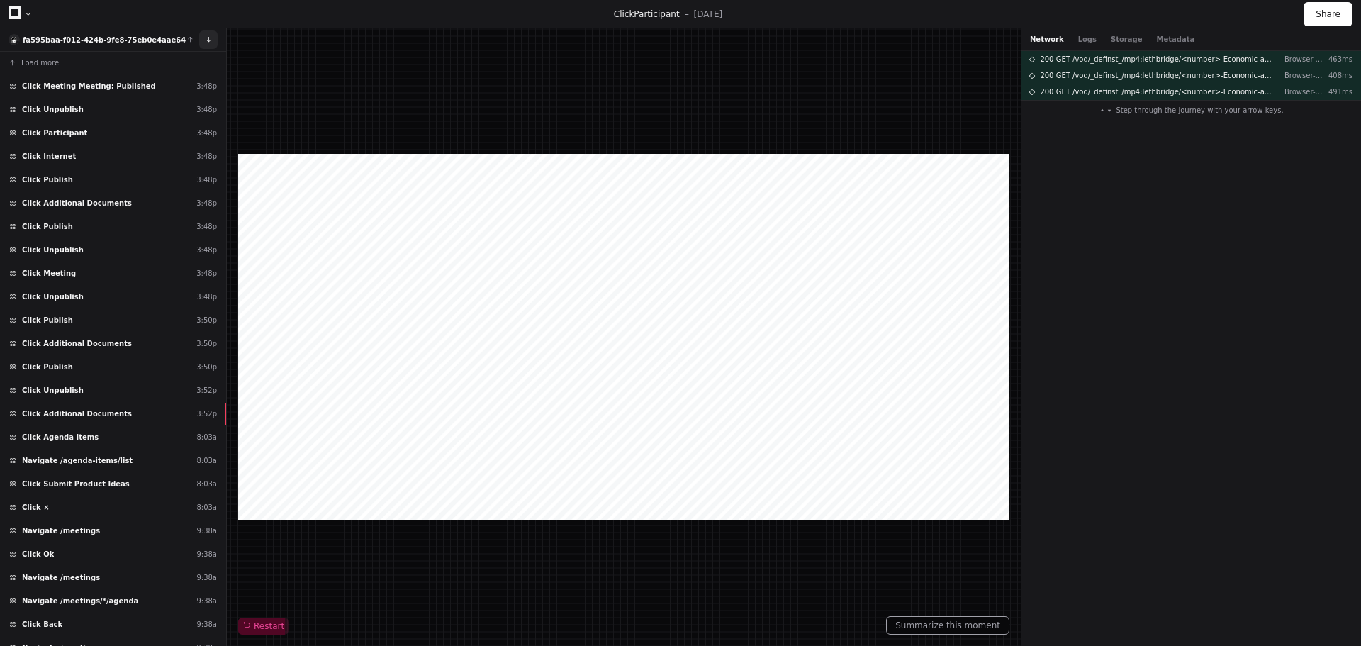
click at [208, 36] on button at bounding box center [208, 39] width 18 height 18
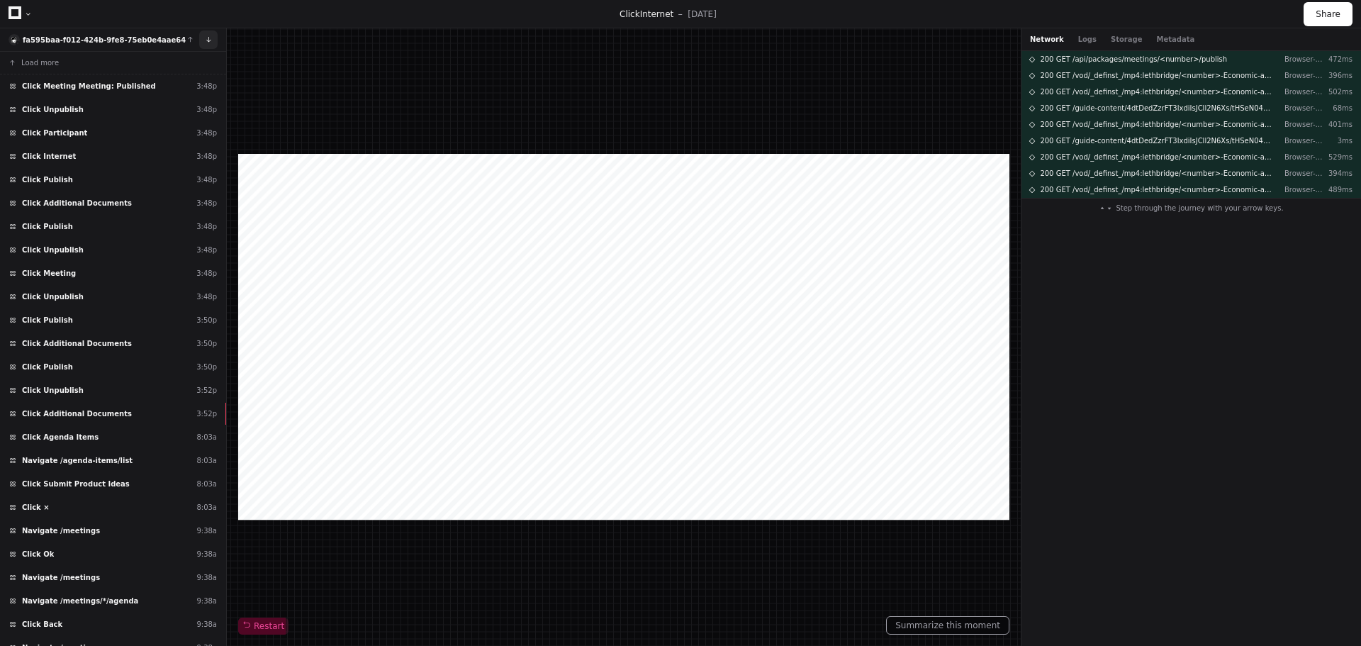
click at [208, 36] on button at bounding box center [208, 39] width 18 height 18
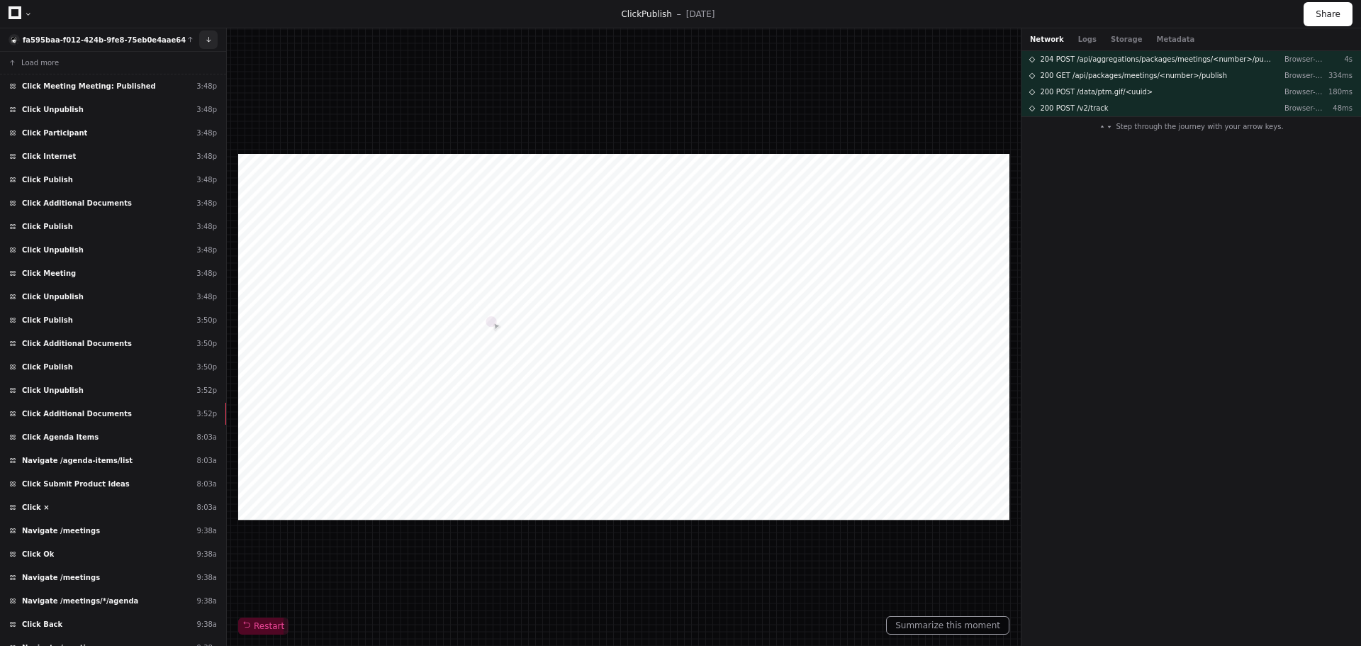
click at [213, 45] on button at bounding box center [208, 39] width 18 height 18
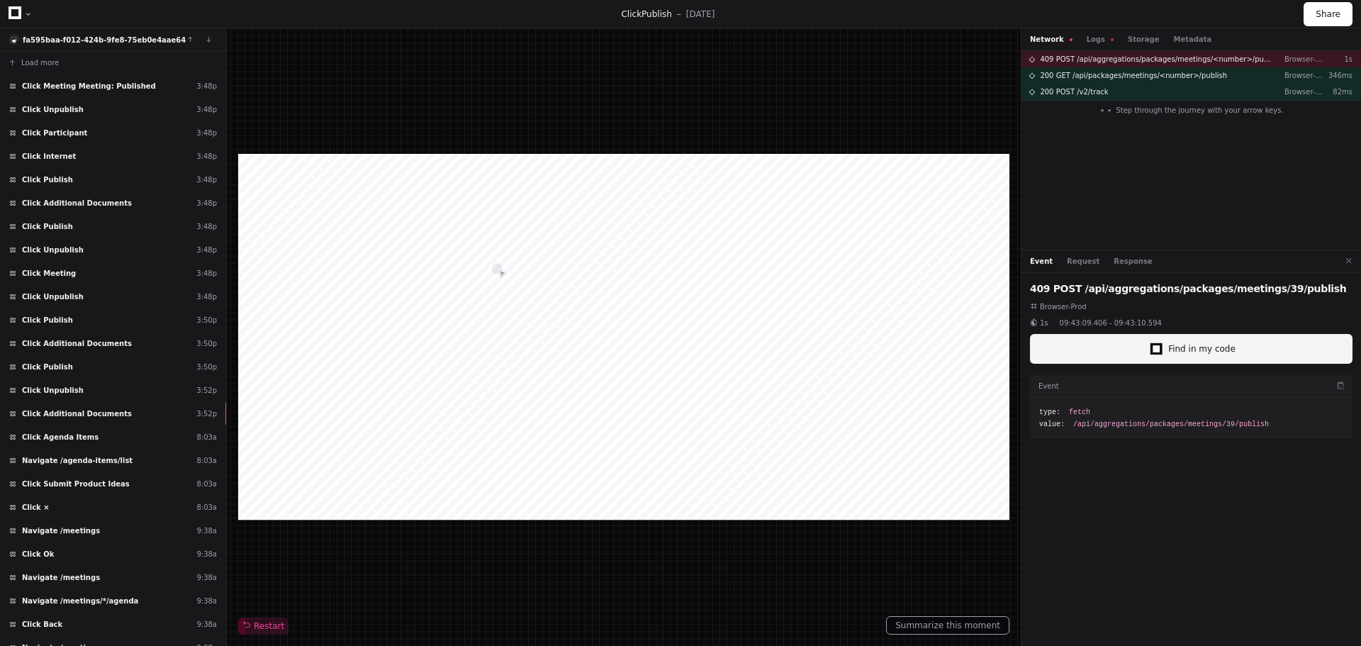
click at [1081, 359] on button "Find in my code" at bounding box center [1191, 349] width 322 height 30
click at [1159, 347] on div at bounding box center [1155, 348] width 7 height 7
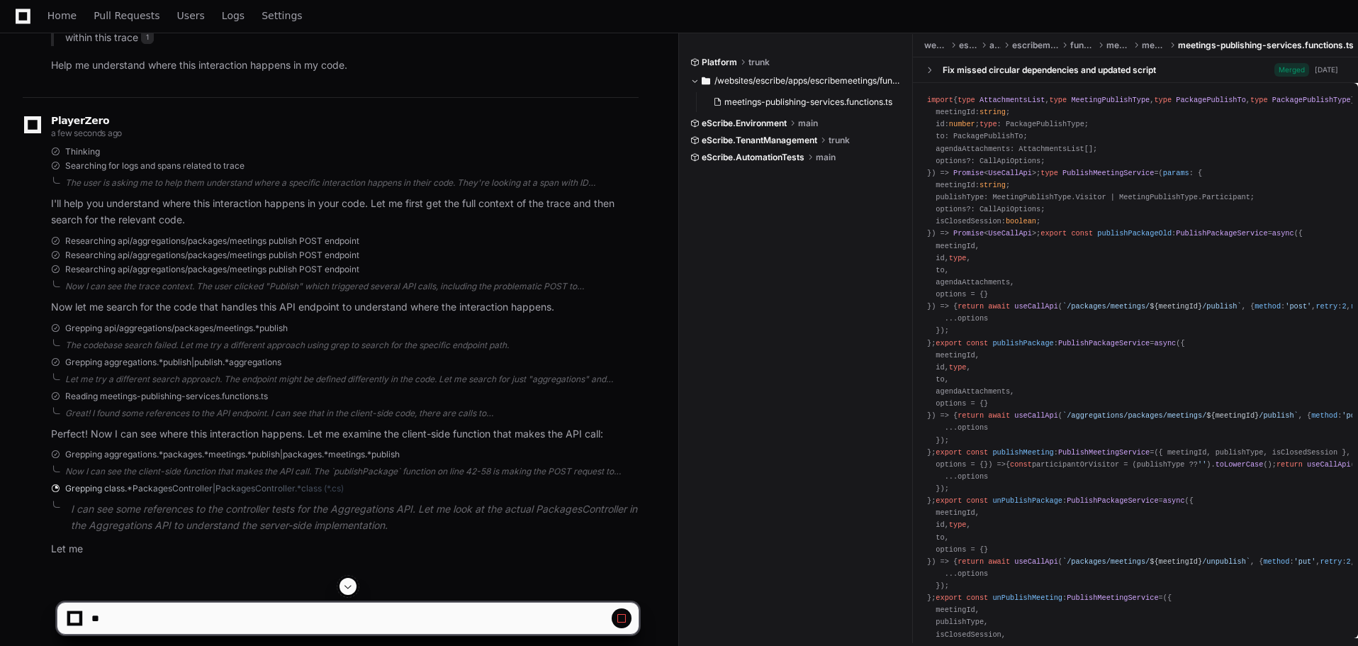
scroll to position [255, 0]
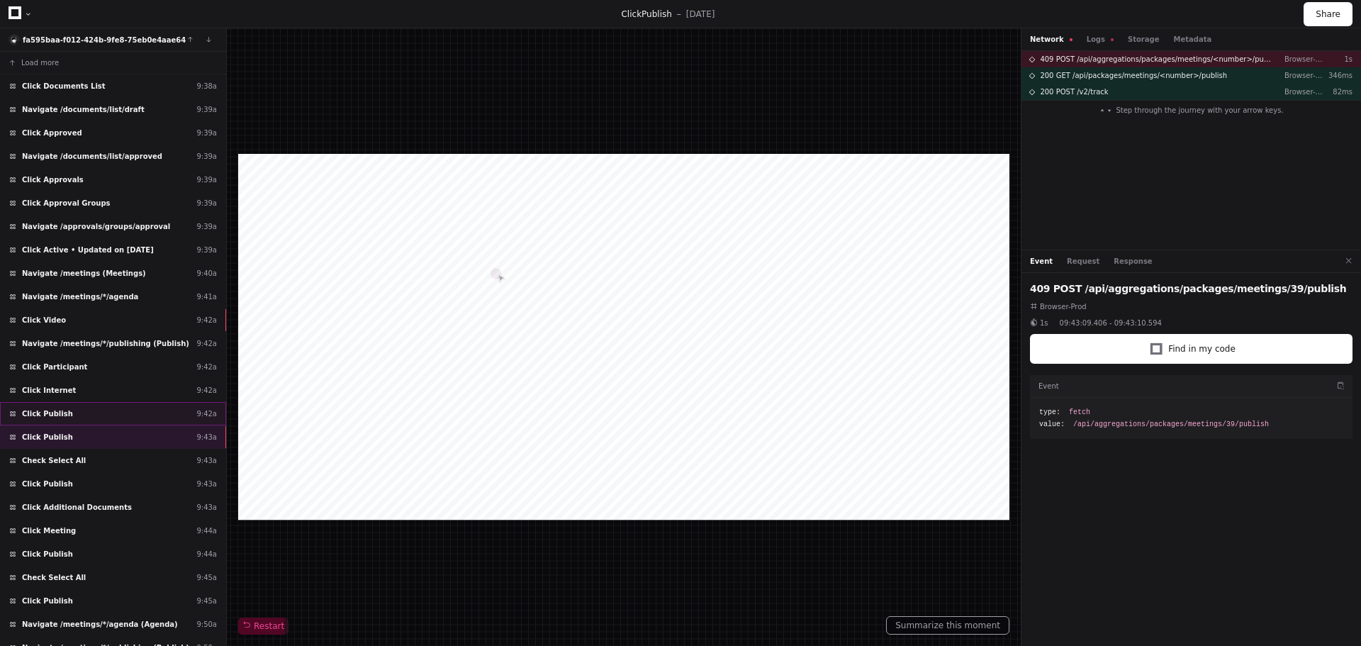
click at [149, 415] on div "Click Publish 9:42a" at bounding box center [113, 413] width 226 height 23
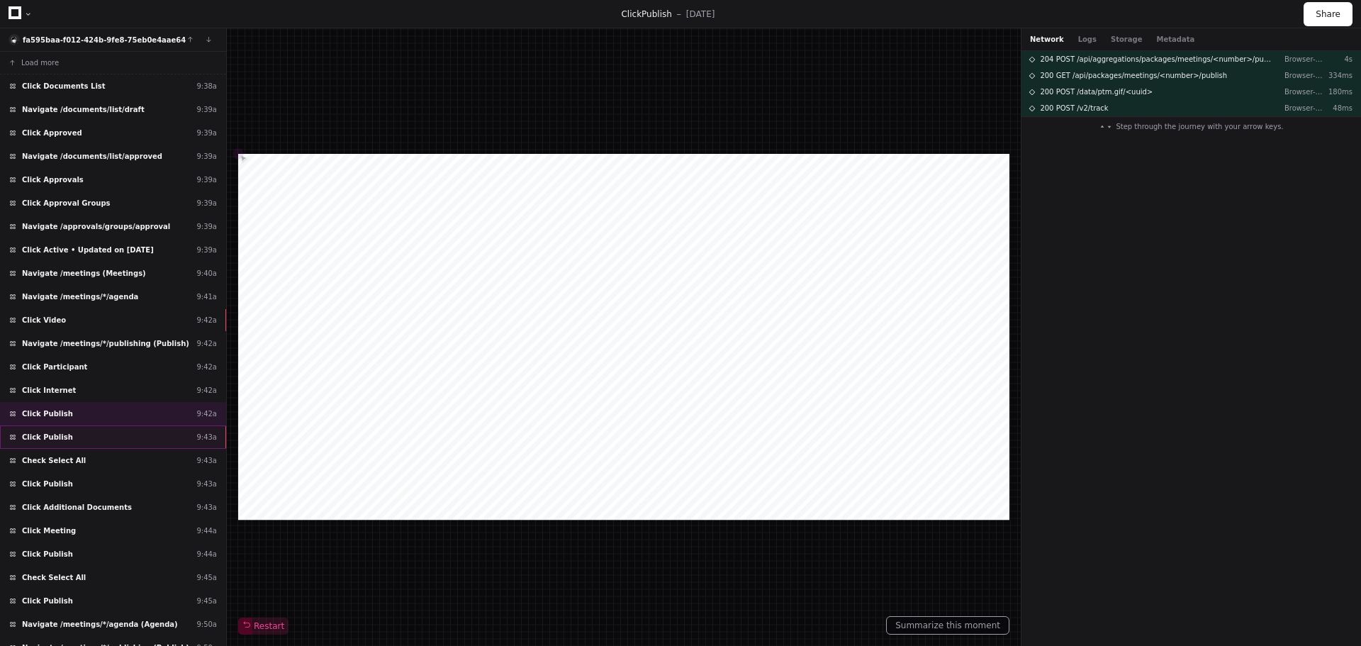
click at [138, 432] on div "Click Publish 9:43a" at bounding box center [113, 436] width 226 height 23
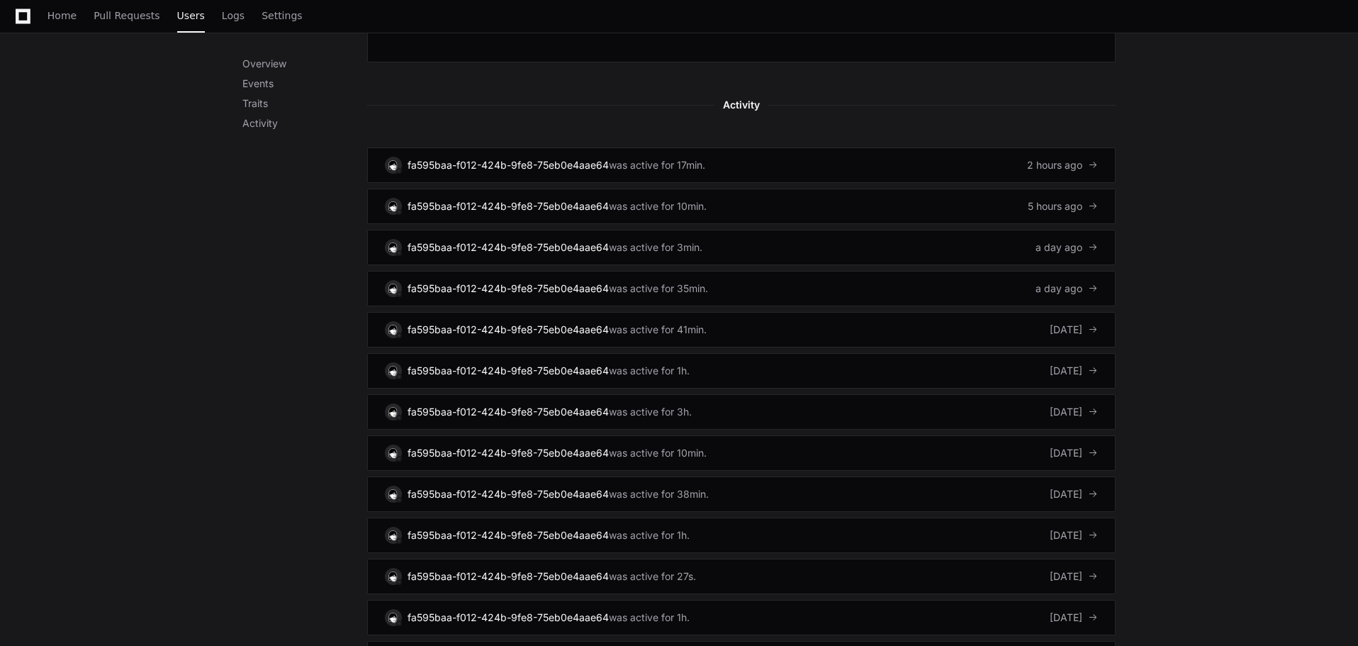
scroll to position [886, 0]
